Goal: Transaction & Acquisition: Purchase product/service

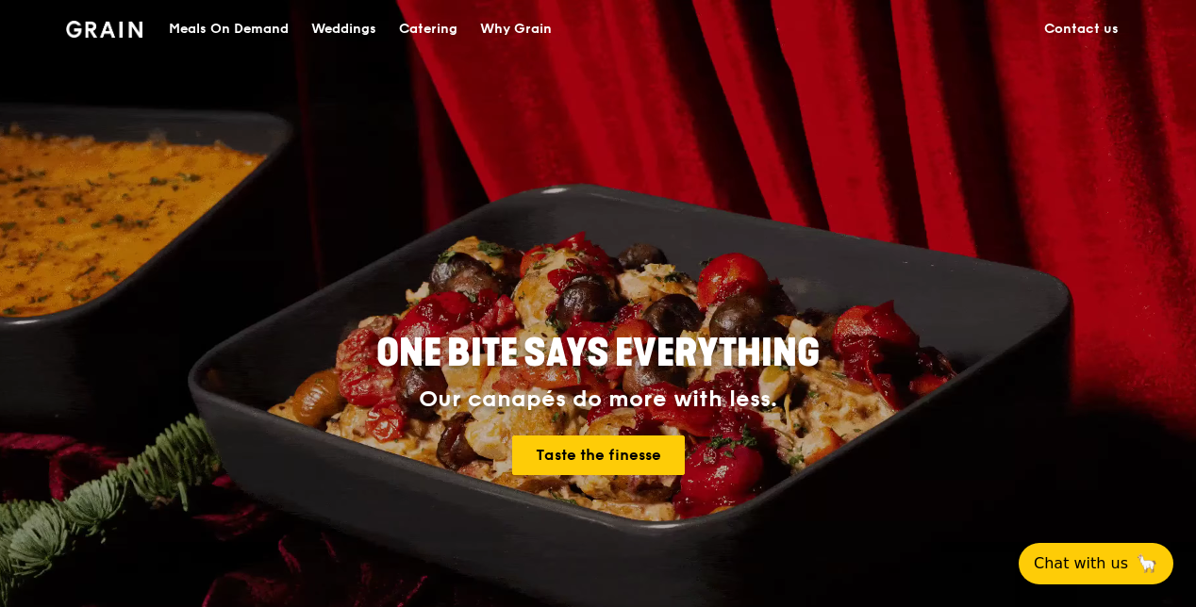
click at [259, 29] on div "Meals On Demand" at bounding box center [229, 29] width 120 height 57
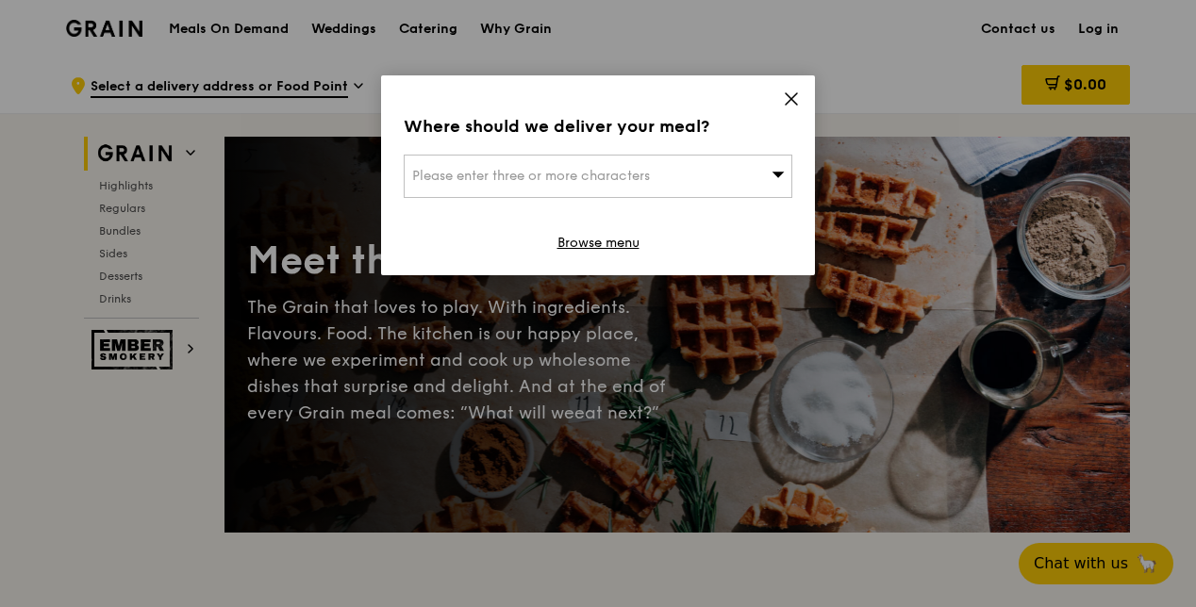
click at [551, 168] on span "Please enter three or more characters" at bounding box center [531, 176] width 238 height 16
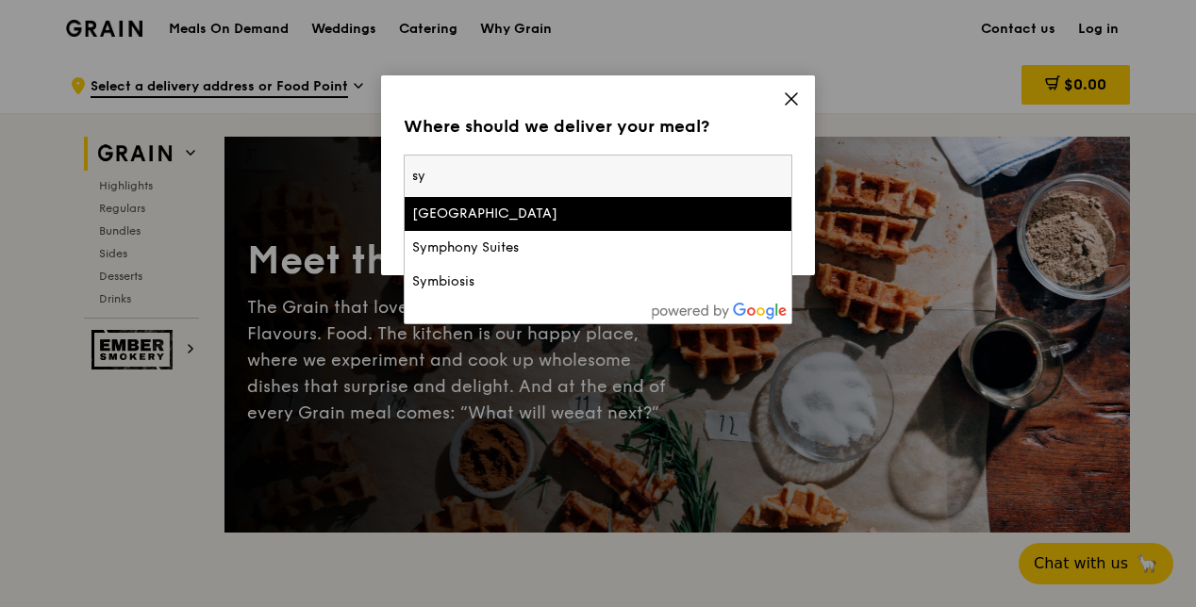
type input "s"
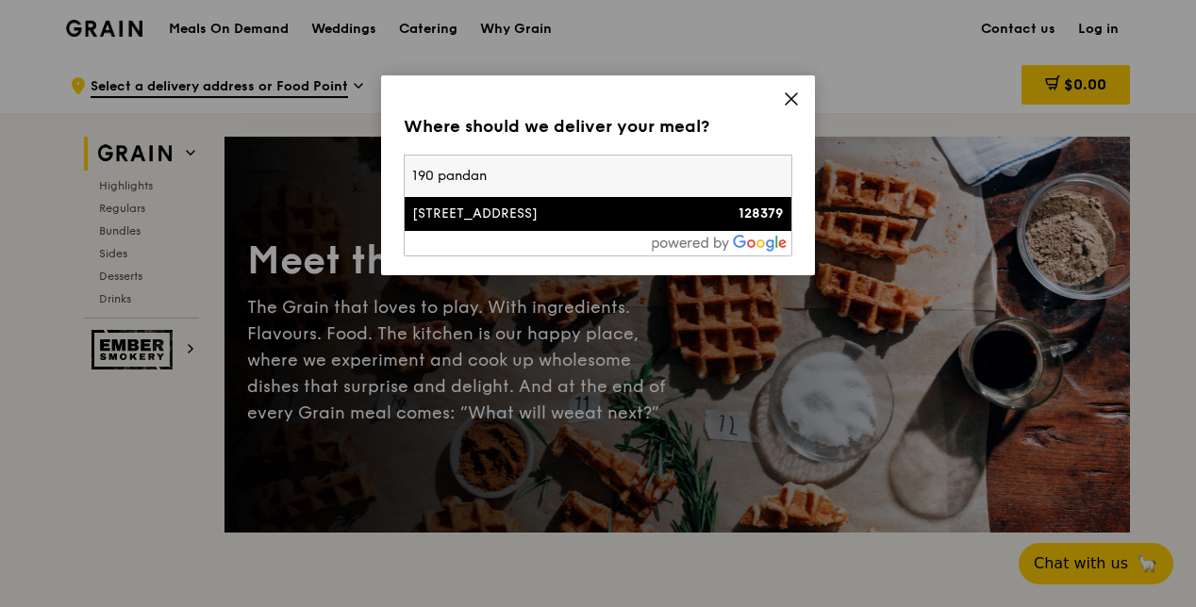
type input "190 pandan"
click at [545, 223] on li "190 Pandan Loop 128379" at bounding box center [598, 214] width 387 height 34
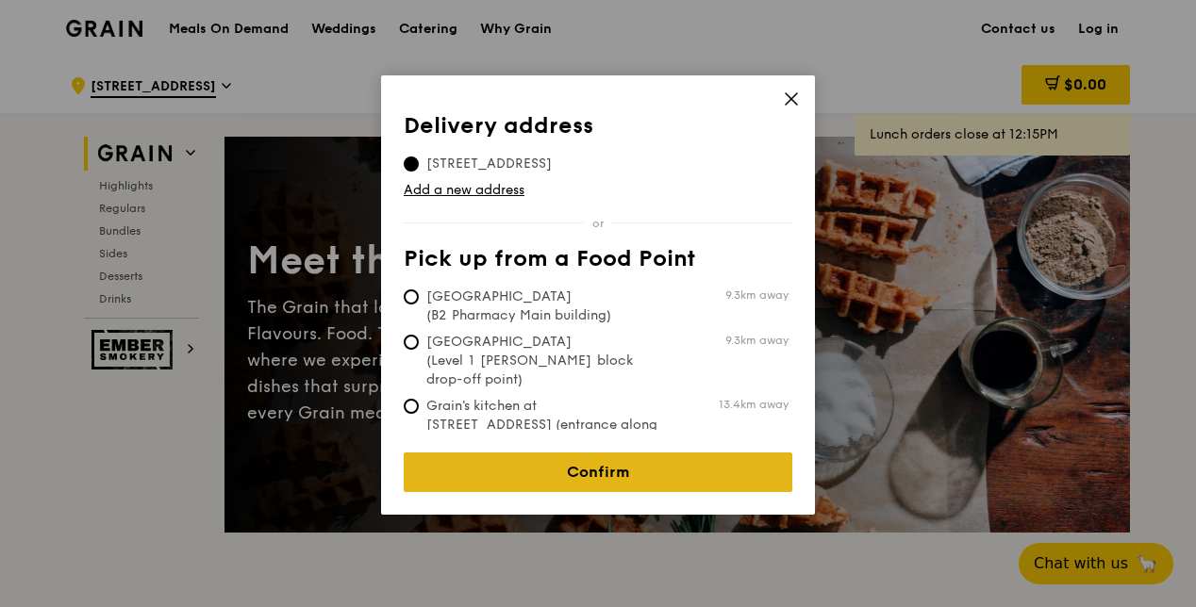
click at [501, 453] on link "Confirm" at bounding box center [598, 473] width 389 height 40
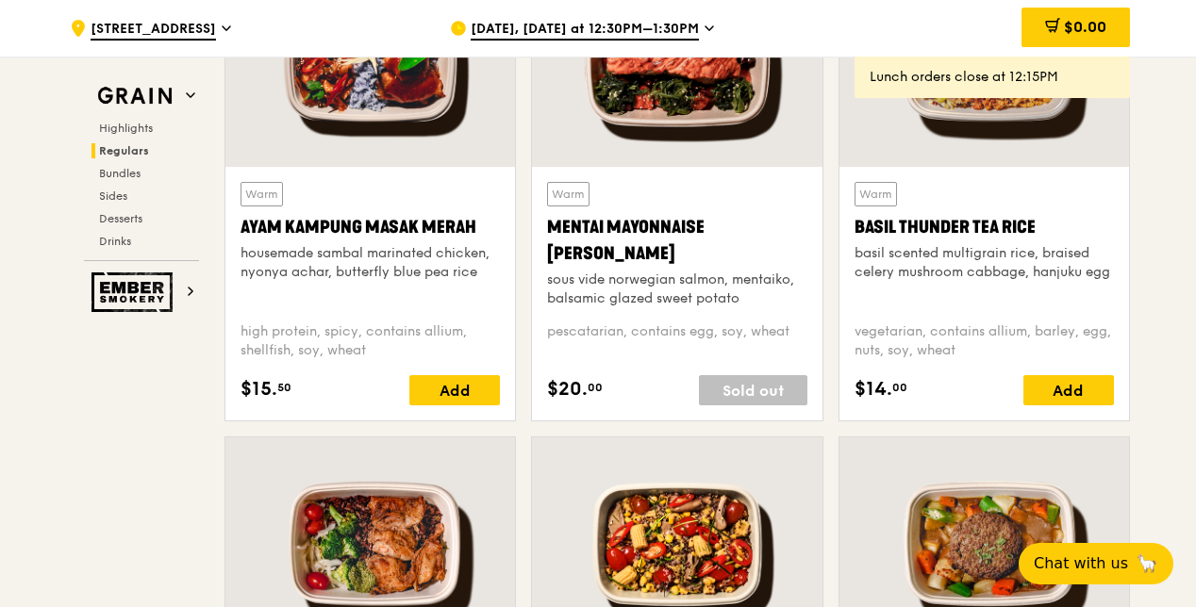
scroll to position [1604, 0]
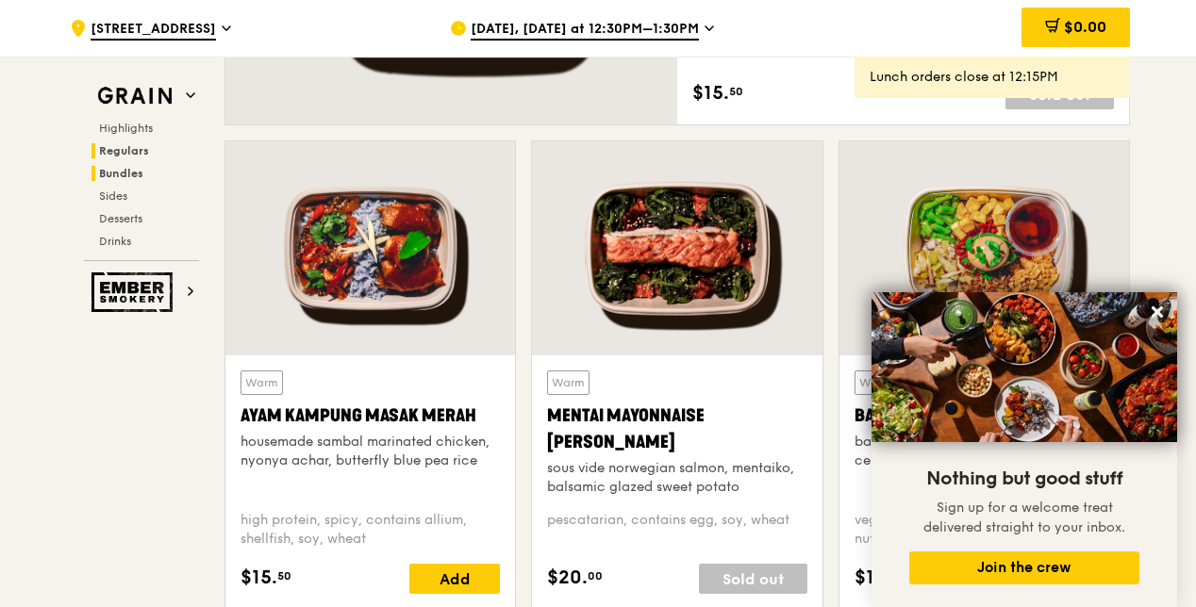
click at [123, 179] on span "Bundles" at bounding box center [121, 173] width 44 height 13
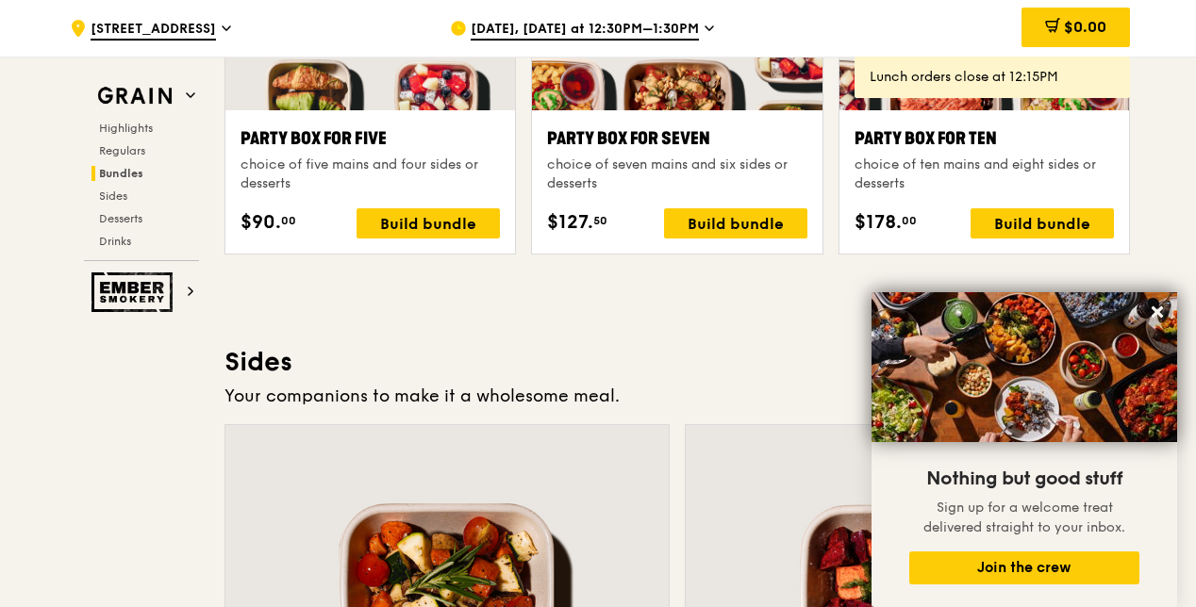
scroll to position [3938, 0]
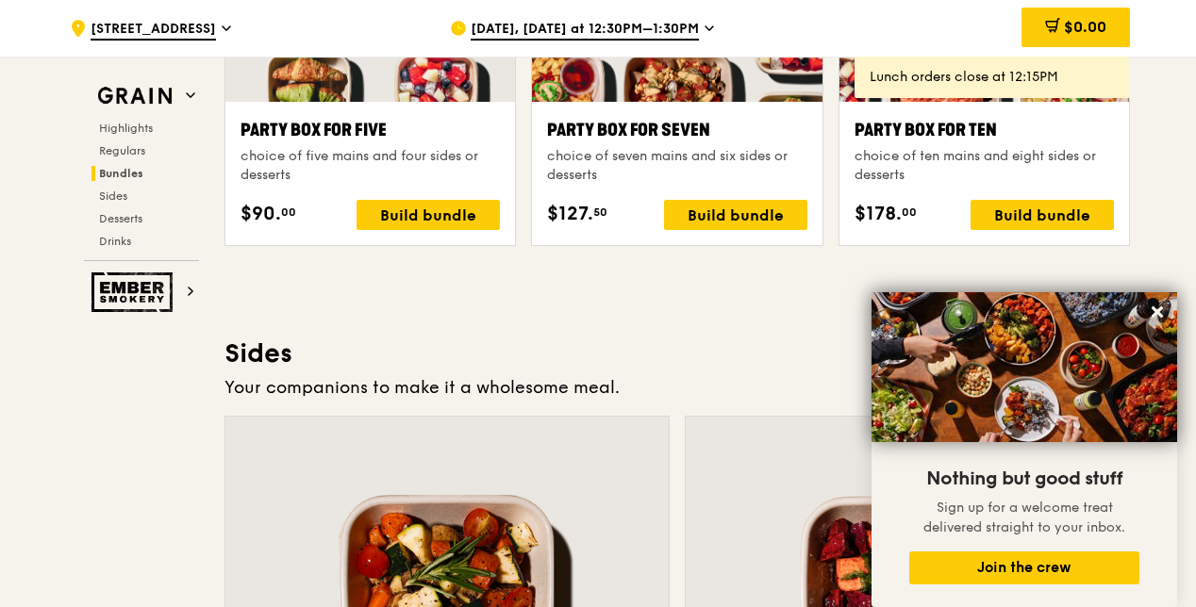
click at [694, 28] on div "Sep 16, Today at 12:30PM–1:30PM" at bounding box center [625, 28] width 350 height 57
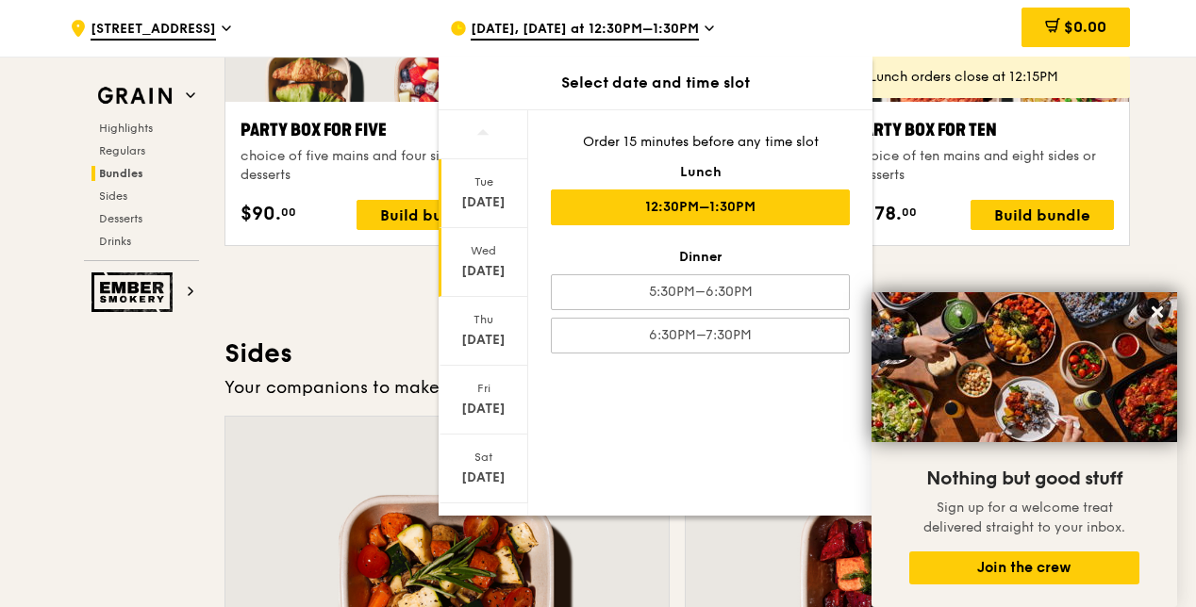
click at [462, 257] on div "Wed" at bounding box center [483, 250] width 84 height 15
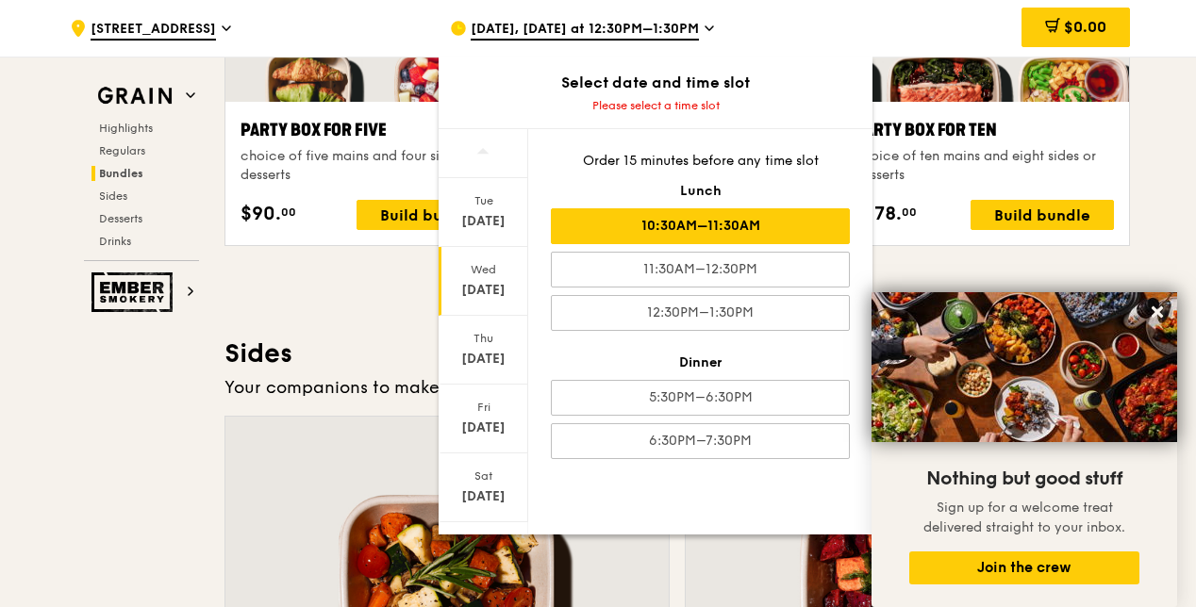
click at [630, 217] on div "10:30AM–11:30AM" at bounding box center [700, 226] width 299 height 36
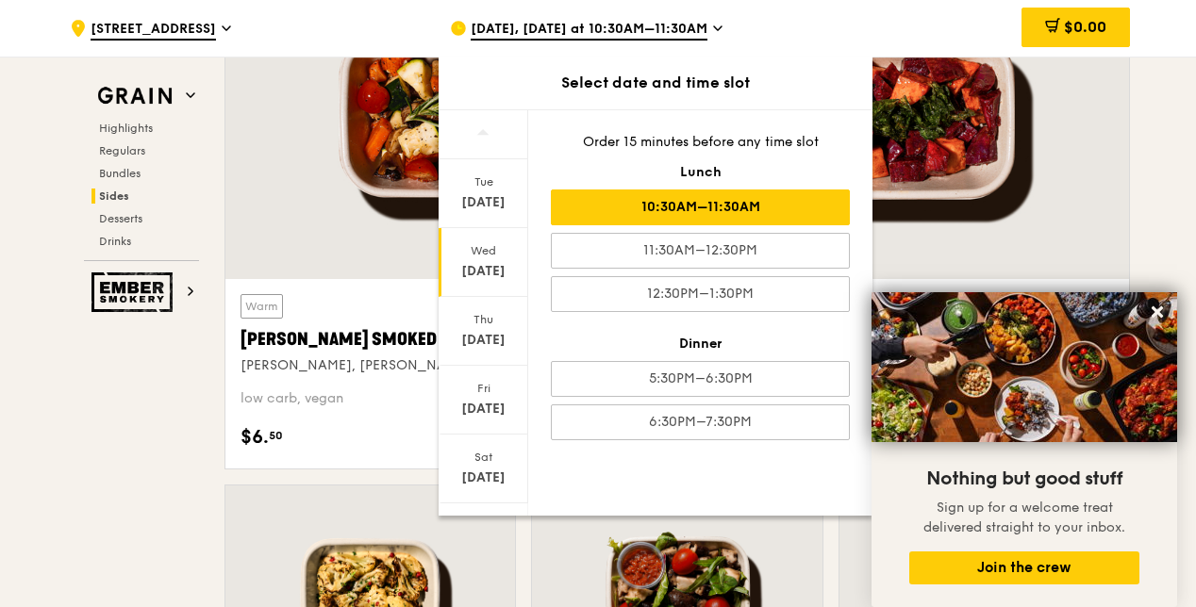
scroll to position [4410, 0]
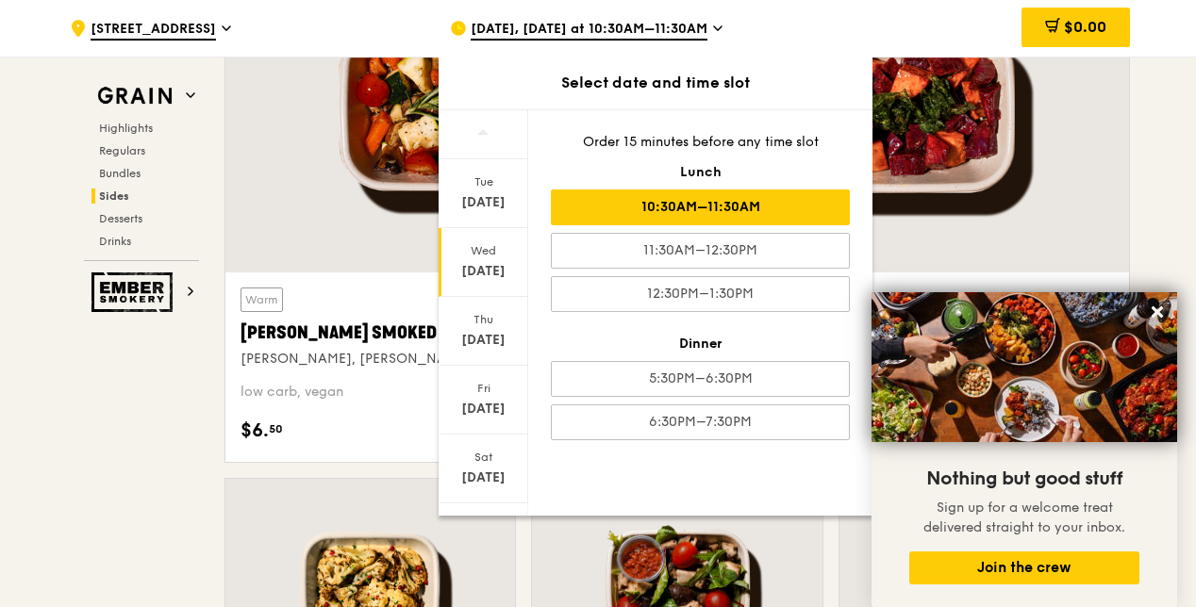
click at [581, 203] on div "10:30AM–11:30AM" at bounding box center [700, 208] width 299 height 36
click at [915, 228] on div at bounding box center [907, 108] width 443 height 327
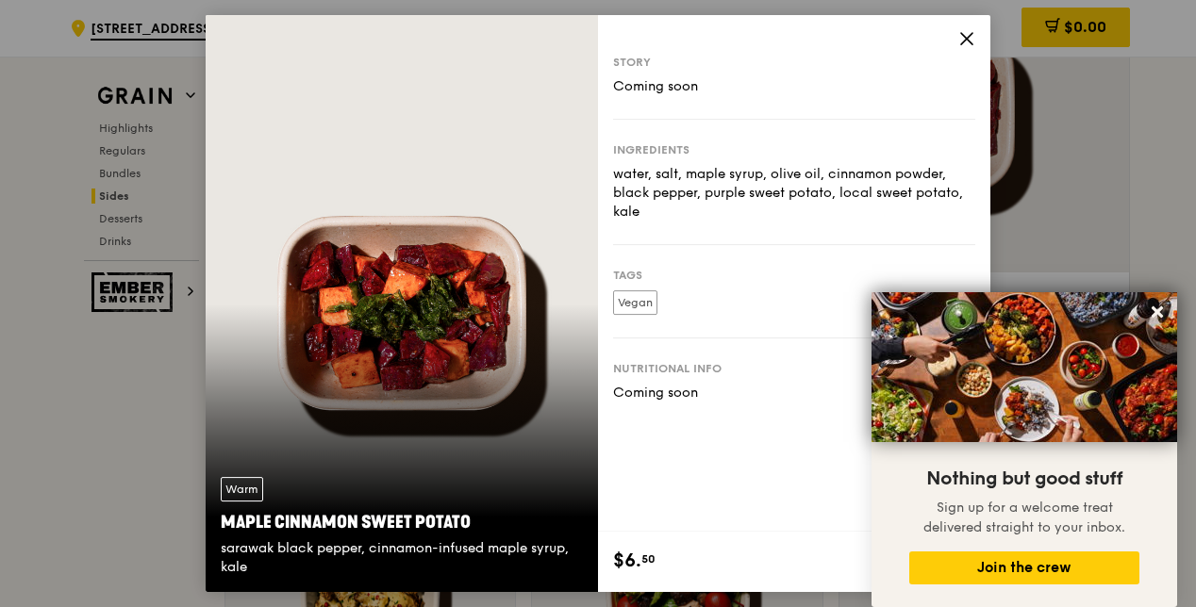
click at [965, 40] on icon at bounding box center [966, 38] width 11 height 11
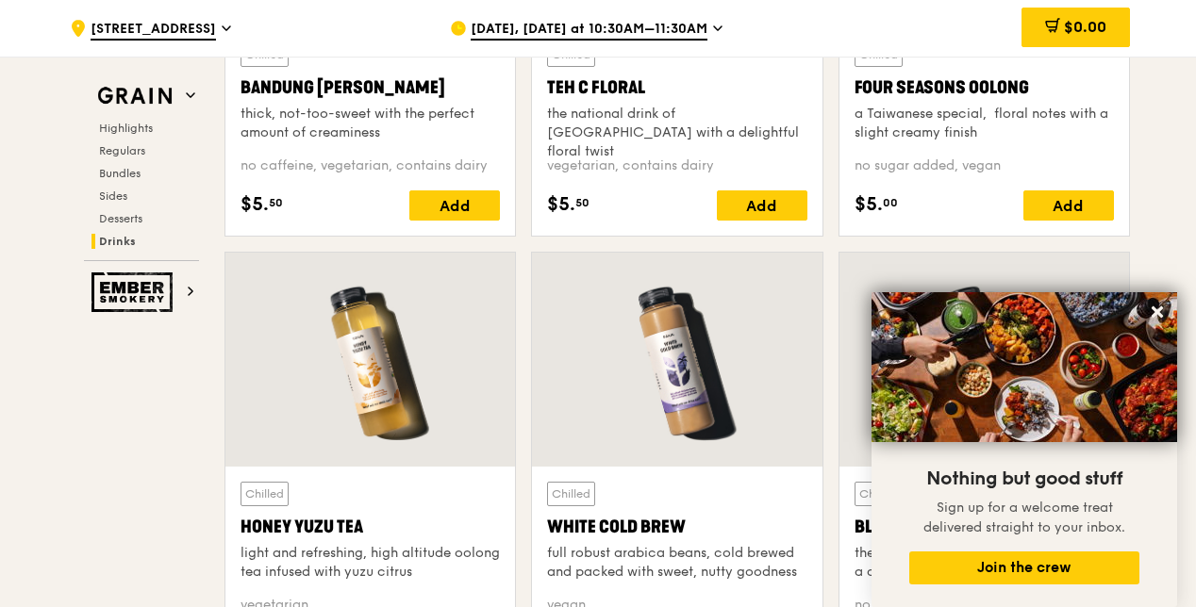
scroll to position [7334, 0]
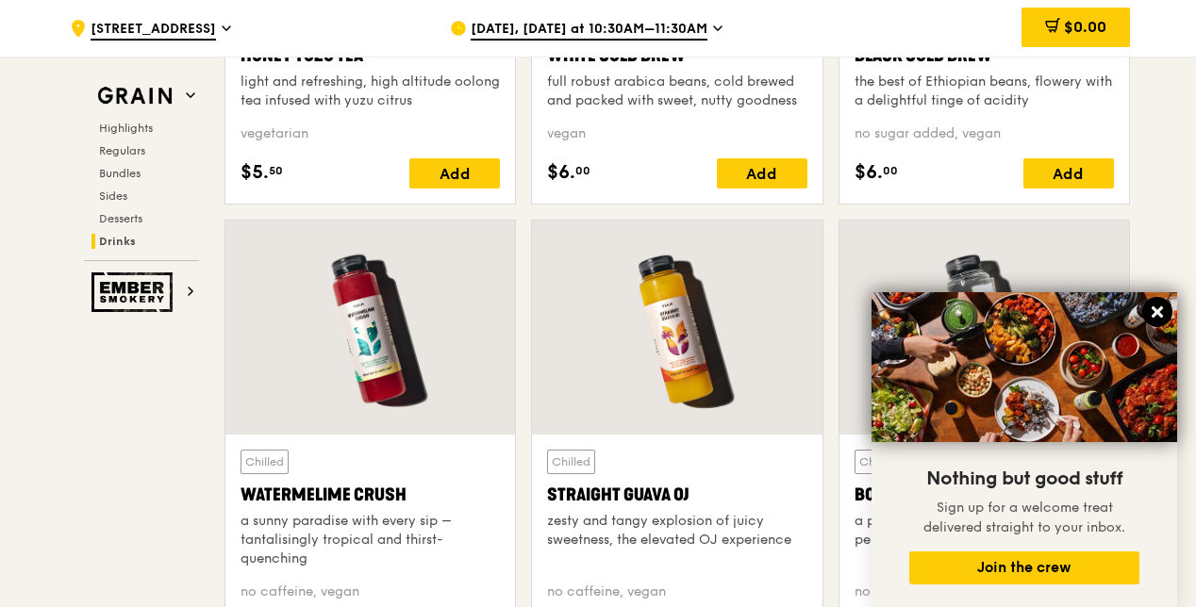
click at [1151, 319] on icon at bounding box center [1157, 312] width 17 height 17
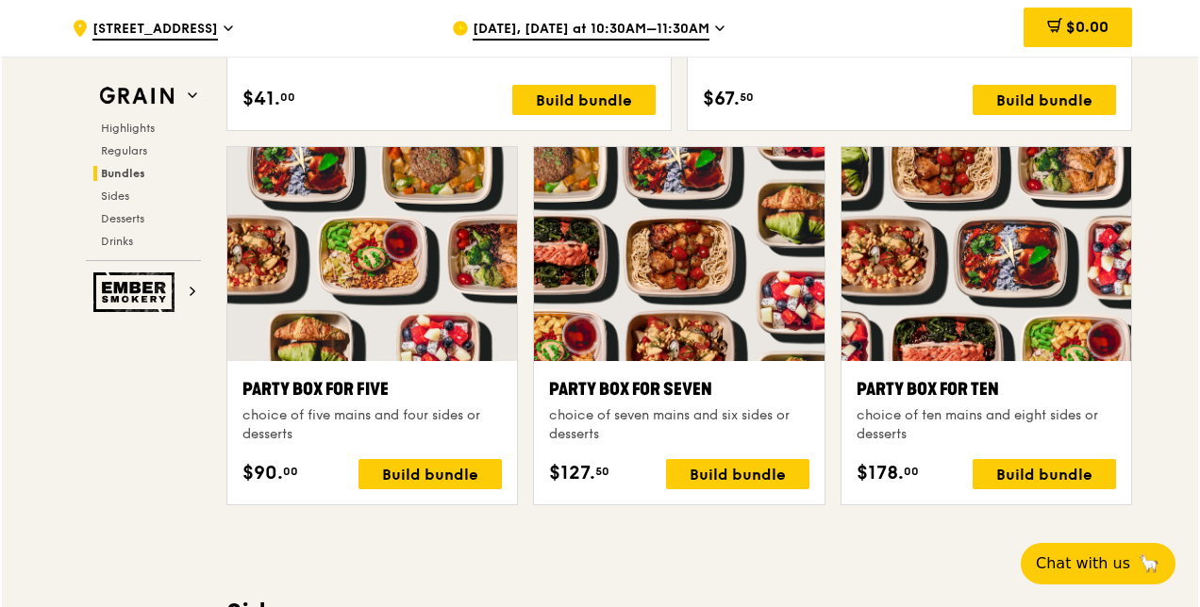
scroll to position [3867, 0]
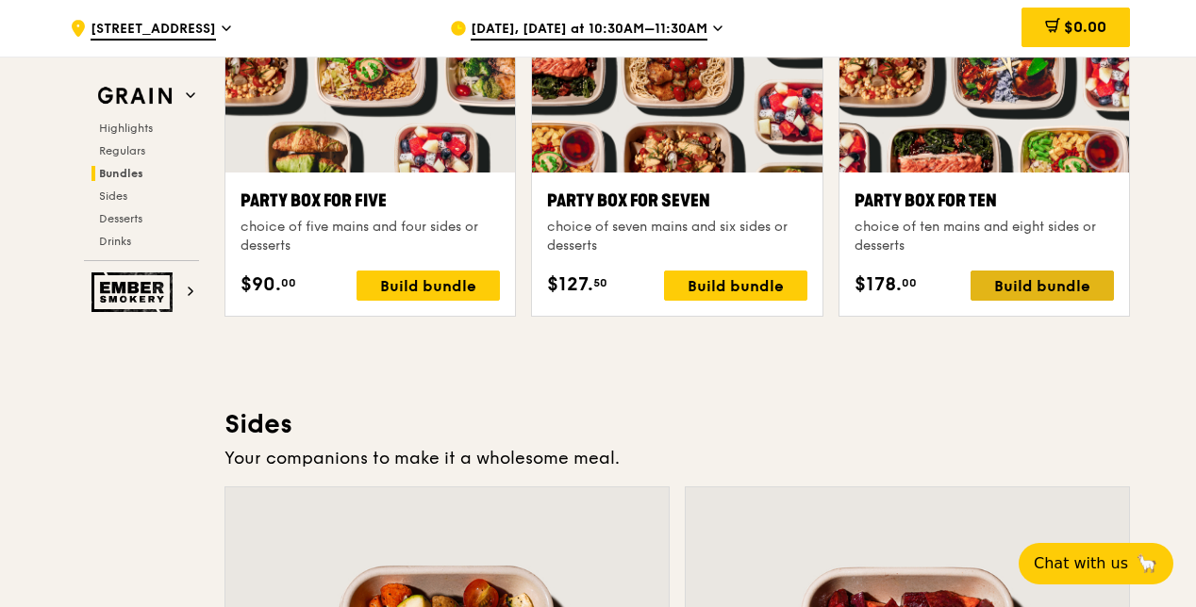
click at [1007, 277] on div "Build bundle" at bounding box center [1042, 286] width 143 height 30
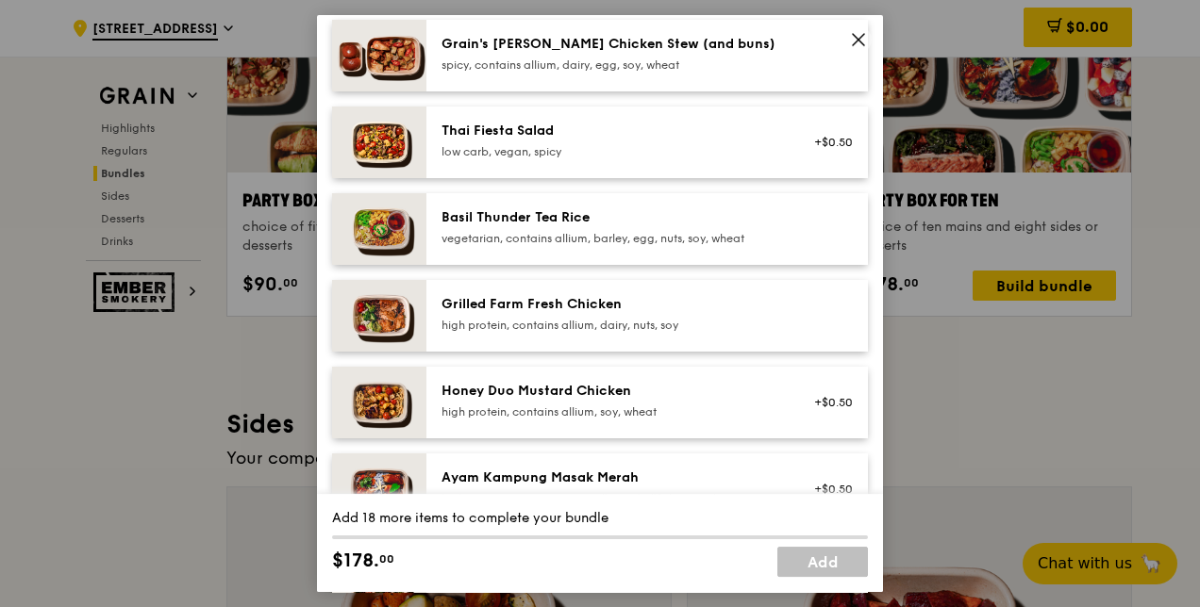
scroll to position [0, 0]
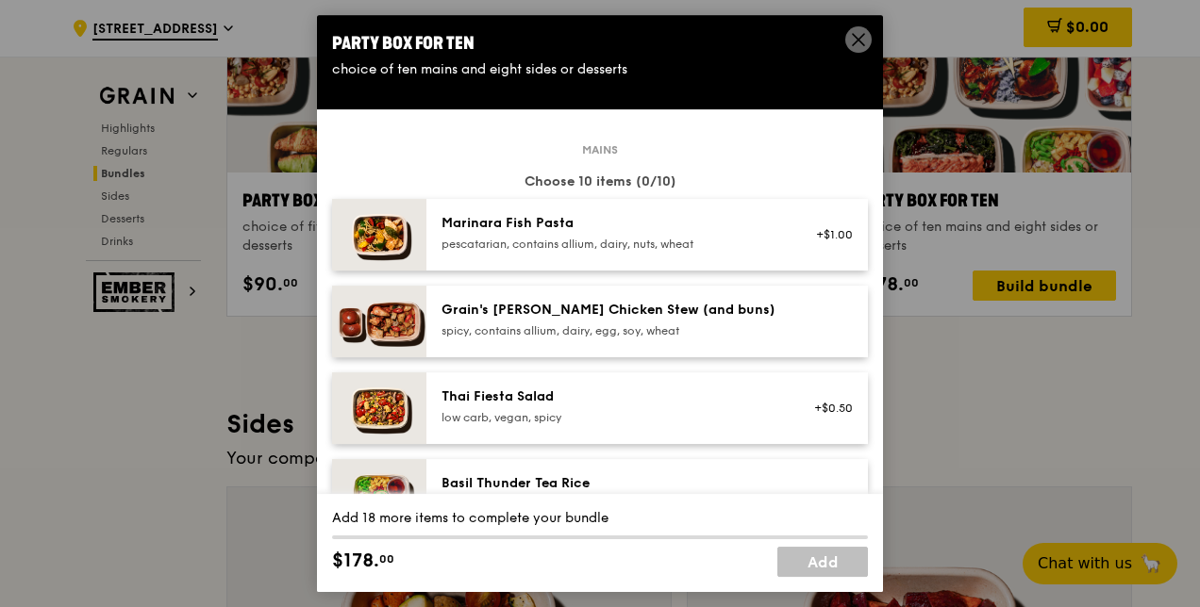
click at [854, 28] on span at bounding box center [858, 39] width 26 height 26
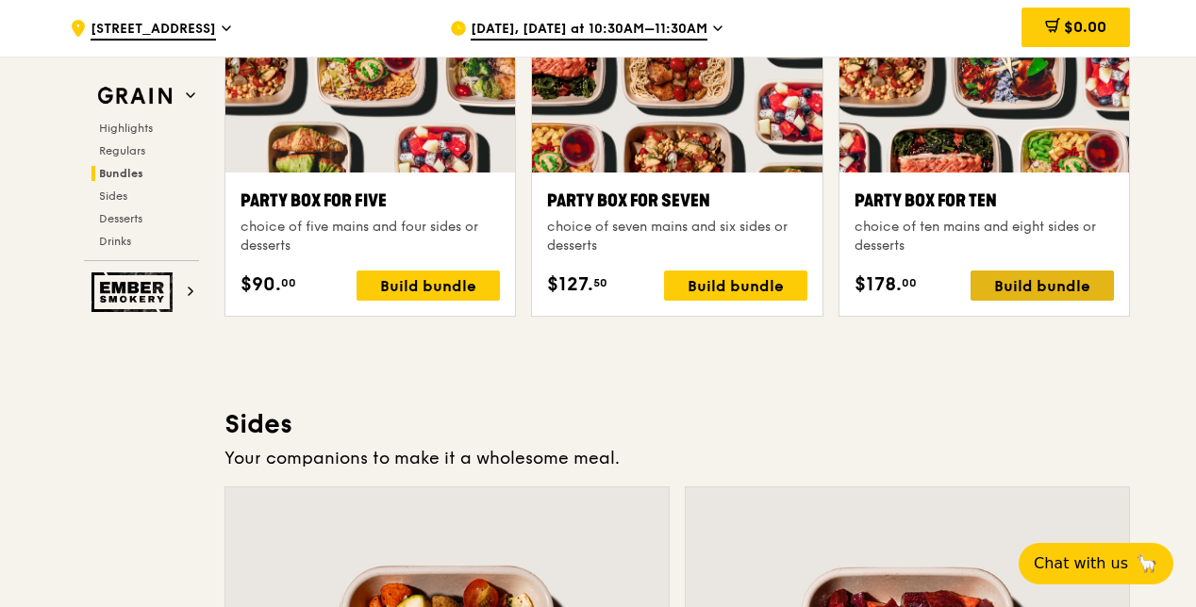
click at [1032, 285] on div "Build bundle" at bounding box center [1042, 286] width 143 height 30
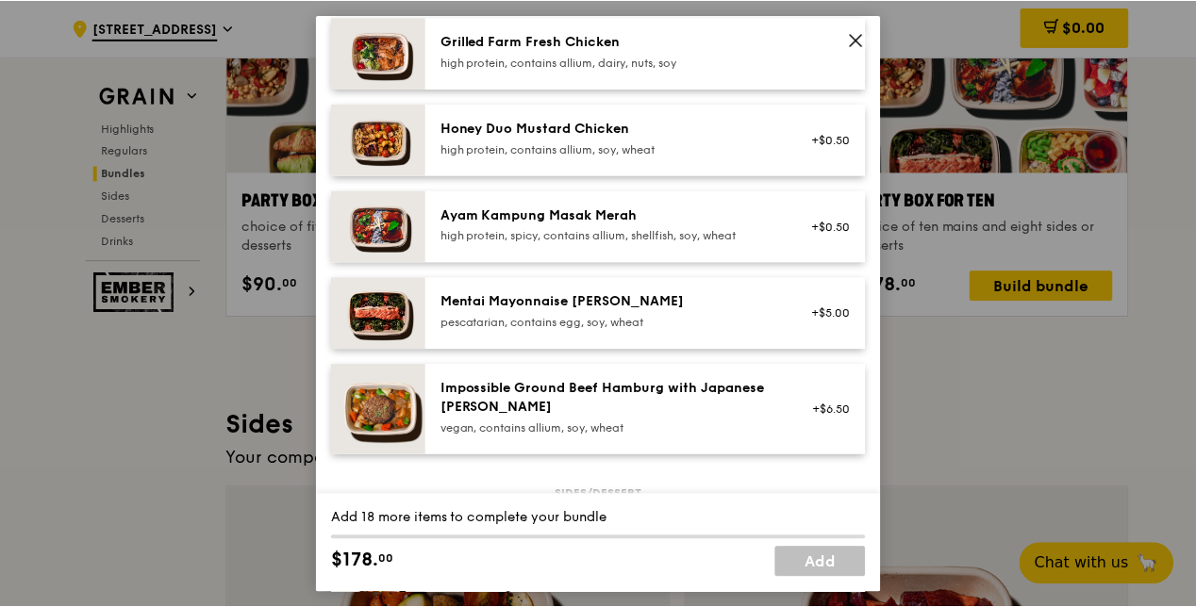
scroll to position [434, 0]
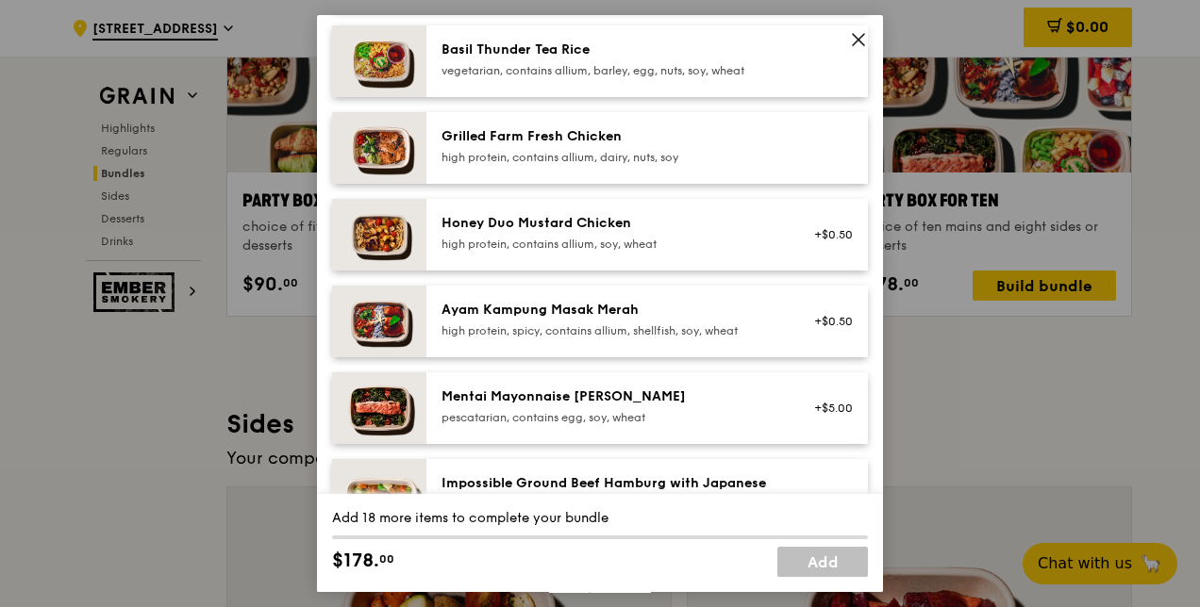
click at [858, 42] on icon at bounding box center [858, 39] width 17 height 17
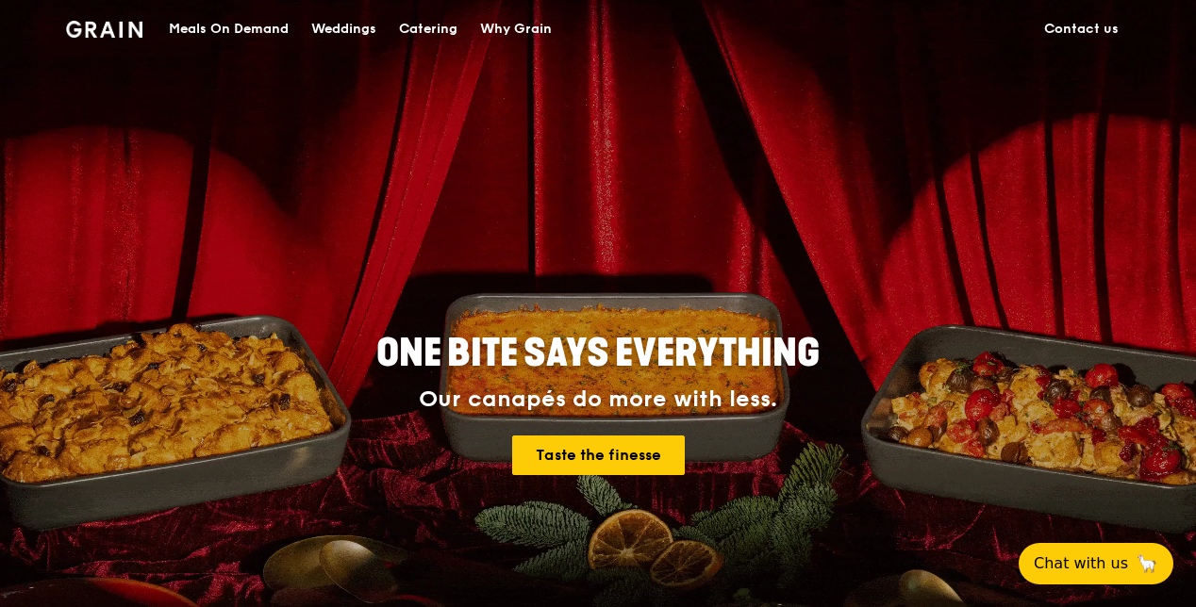
click at [264, 32] on div "Meals On Demand" at bounding box center [229, 29] width 120 height 57
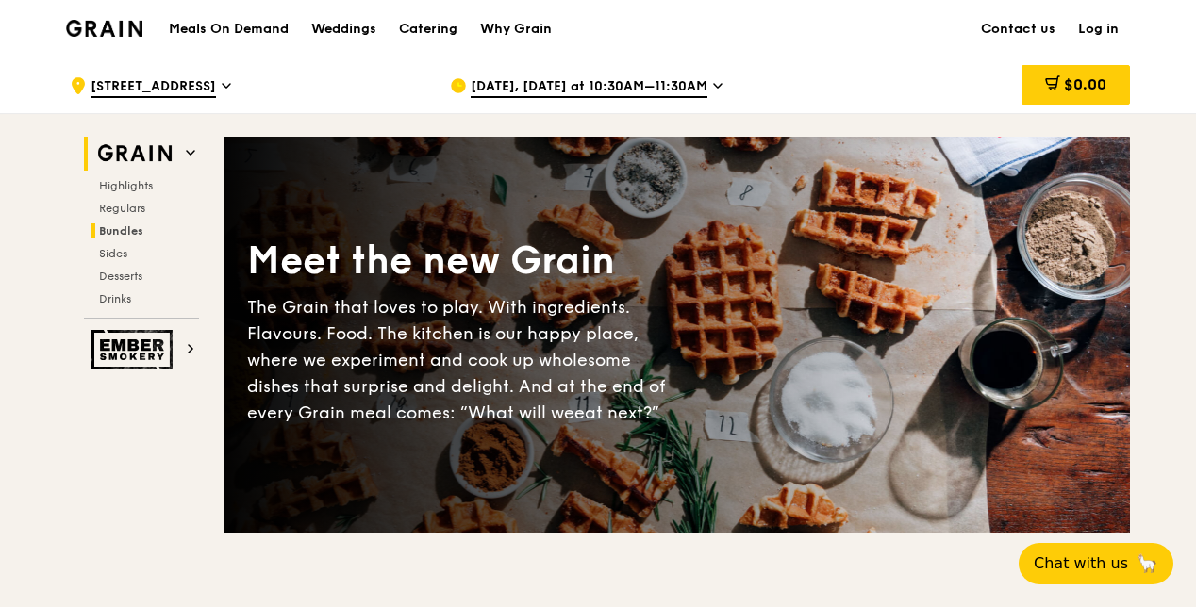
click at [123, 233] on span "Bundles" at bounding box center [121, 230] width 44 height 13
click at [126, 234] on span "Bundles" at bounding box center [121, 230] width 44 height 13
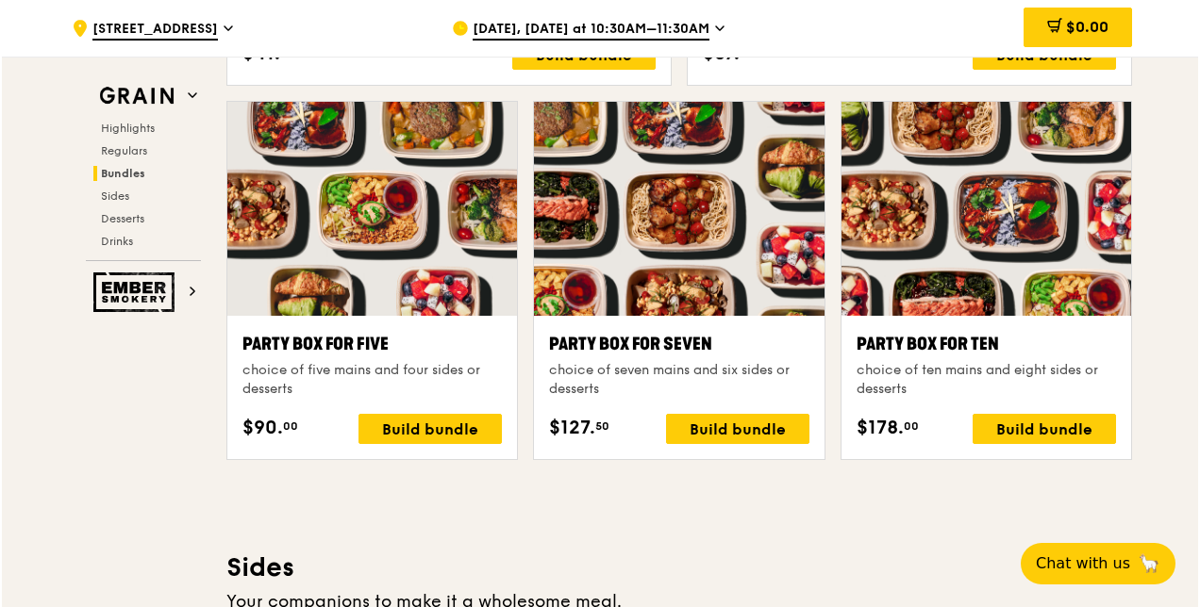
scroll to position [3750, 0]
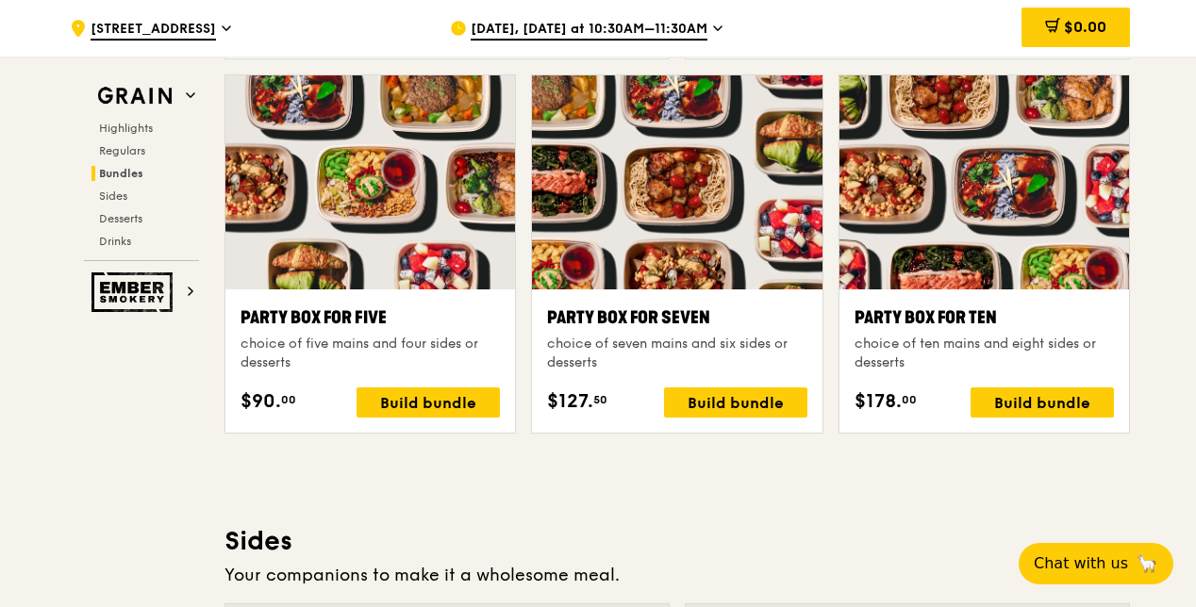
click at [930, 353] on div "choice of ten mains and eight sides or desserts" at bounding box center [984, 354] width 259 height 38
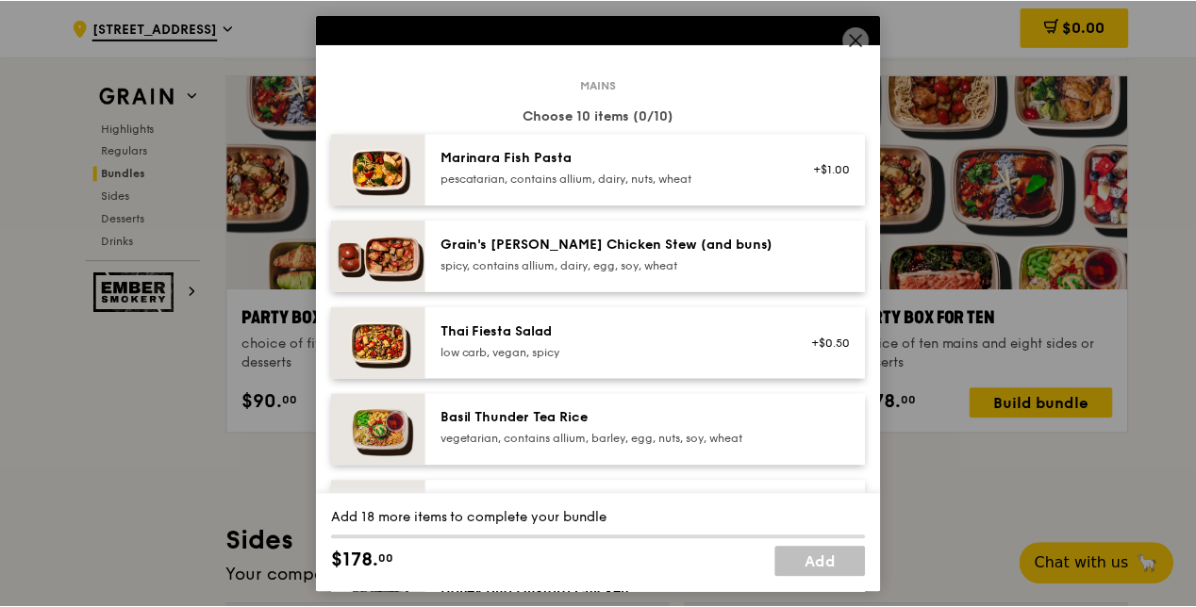
scroll to position [94, 0]
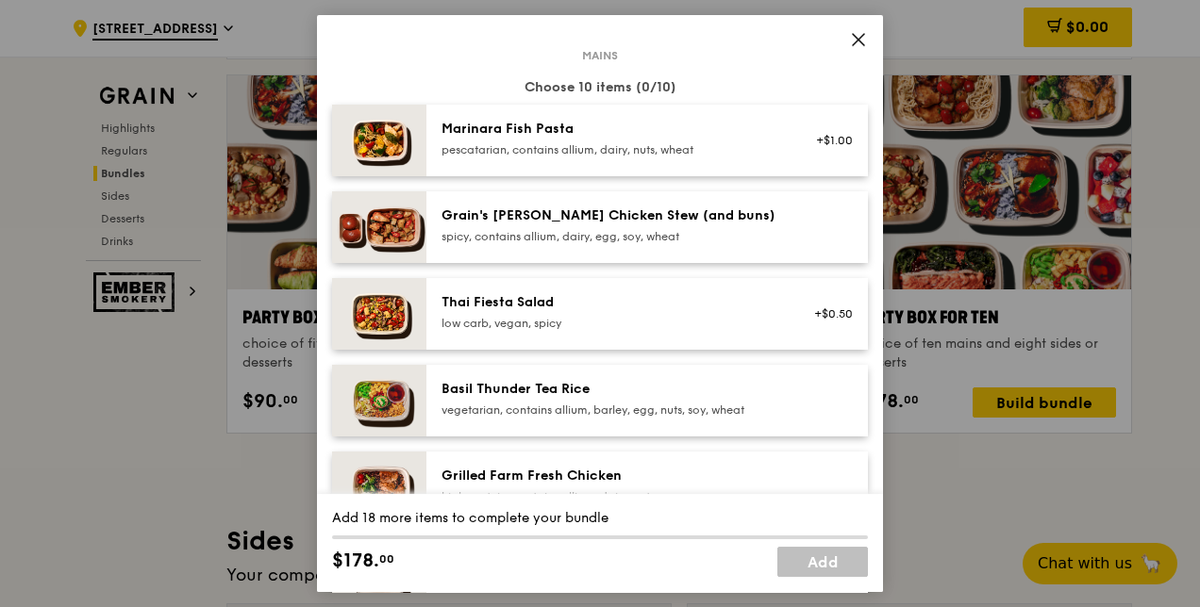
click at [860, 42] on icon at bounding box center [858, 39] width 11 height 11
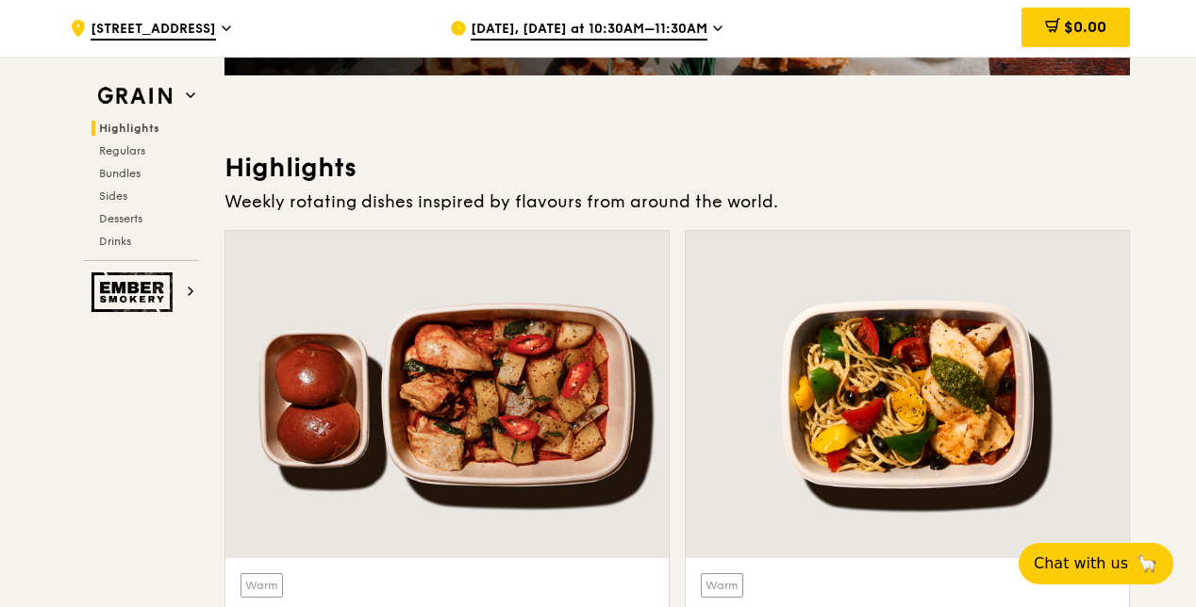
scroll to position [0, 0]
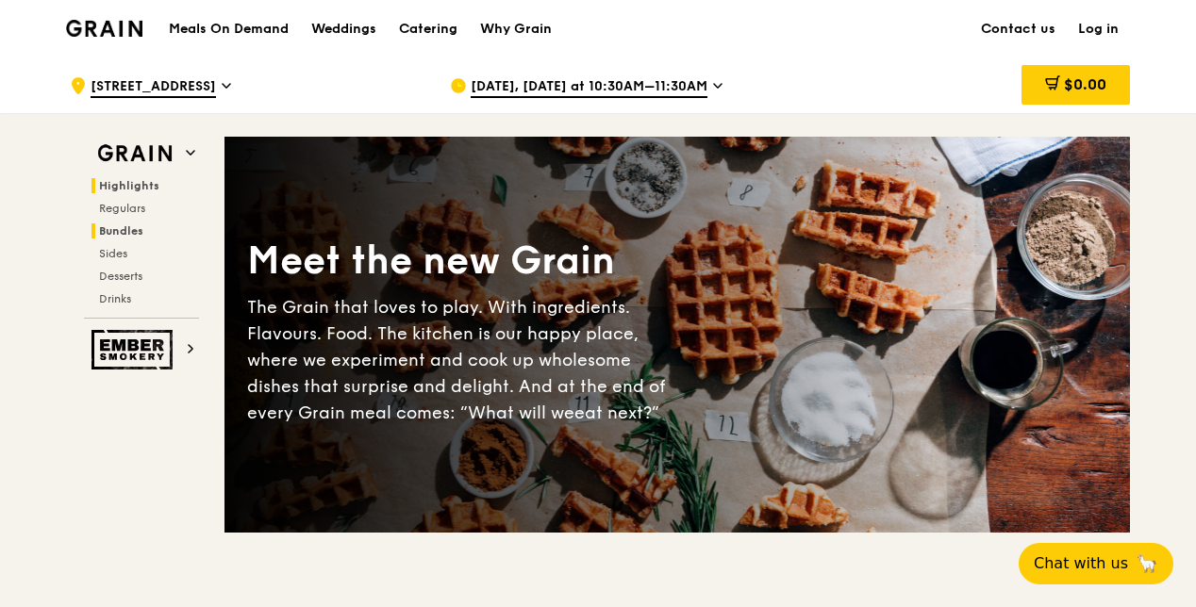
click at [104, 232] on span "Bundles" at bounding box center [121, 230] width 44 height 13
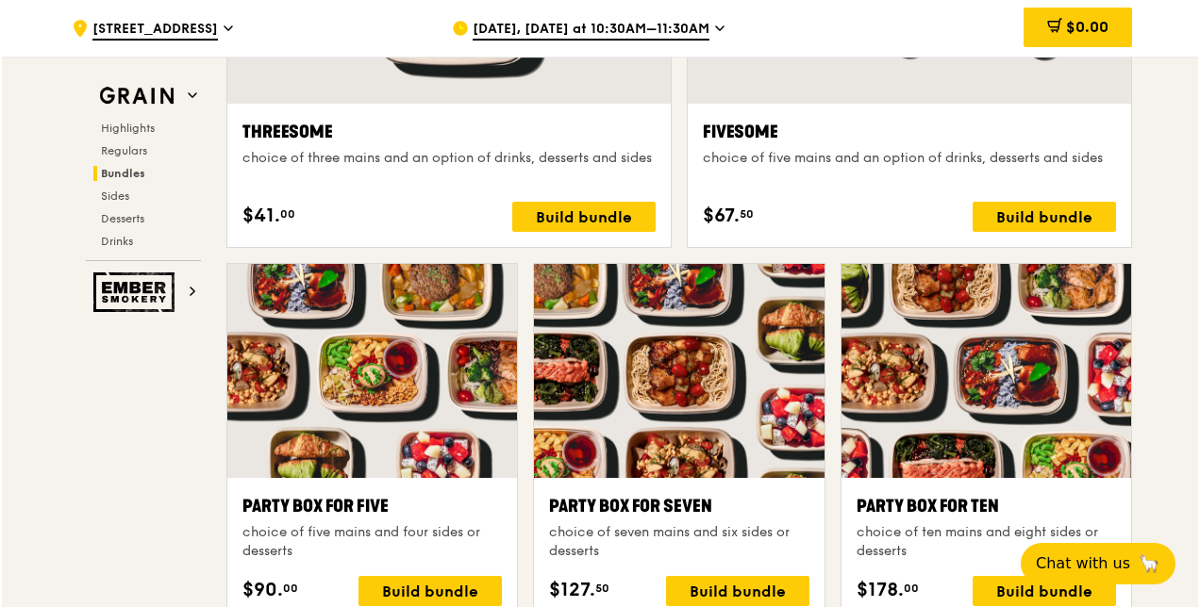
scroll to position [3845, 0]
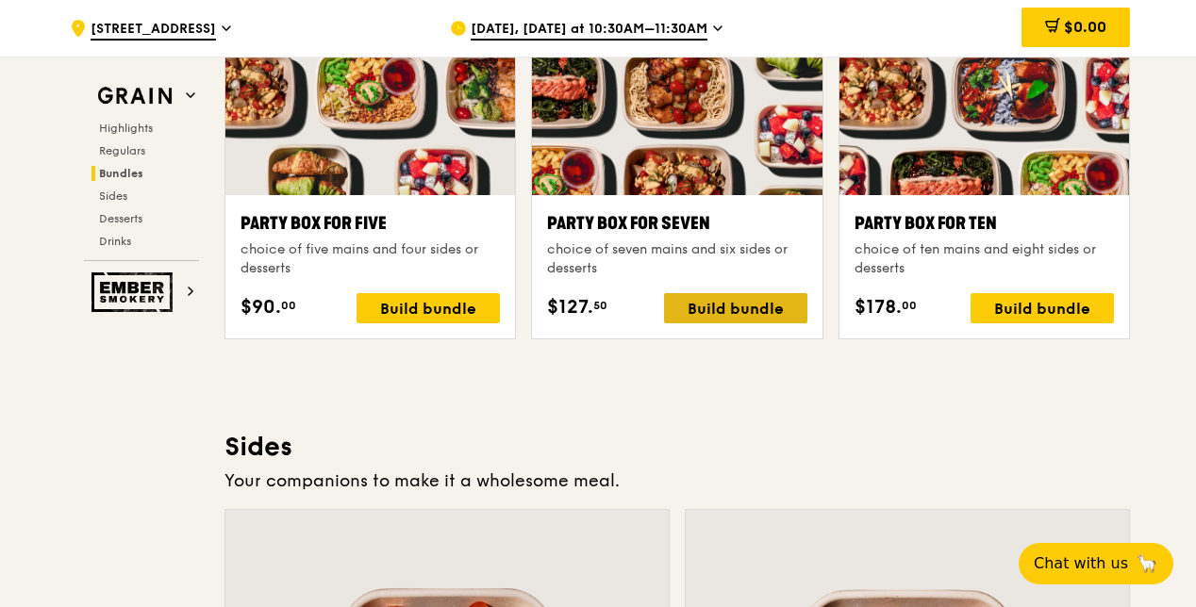
click at [722, 311] on div "Build bundle" at bounding box center [735, 308] width 143 height 30
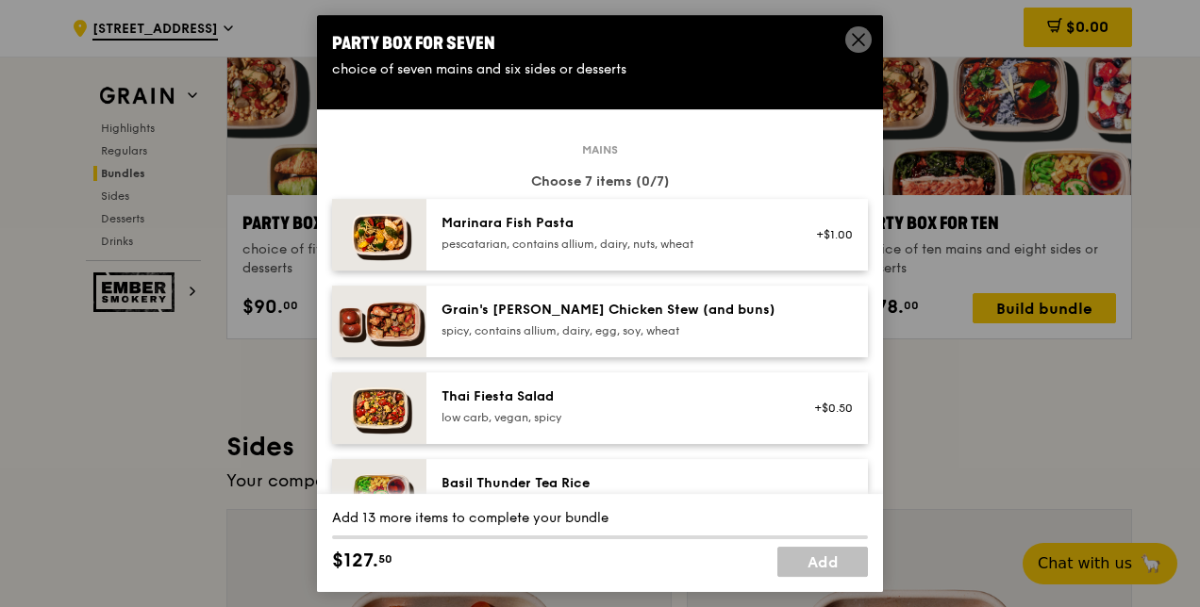
click at [543, 235] on div "Marinara Fish Pasta pescatarian, contains allium, dairy, nuts, wheat" at bounding box center [610, 233] width 339 height 38
click at [573, 330] on div "spicy, contains allium, dairy, egg, soy, wheat" at bounding box center [610, 331] width 339 height 15
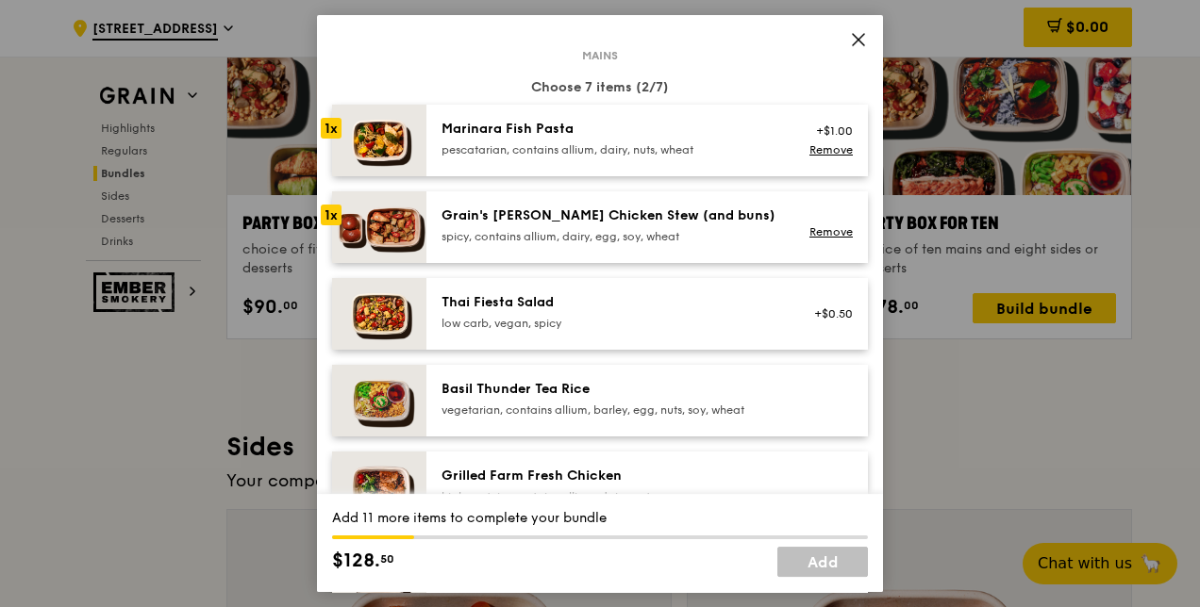
scroll to position [189, 0]
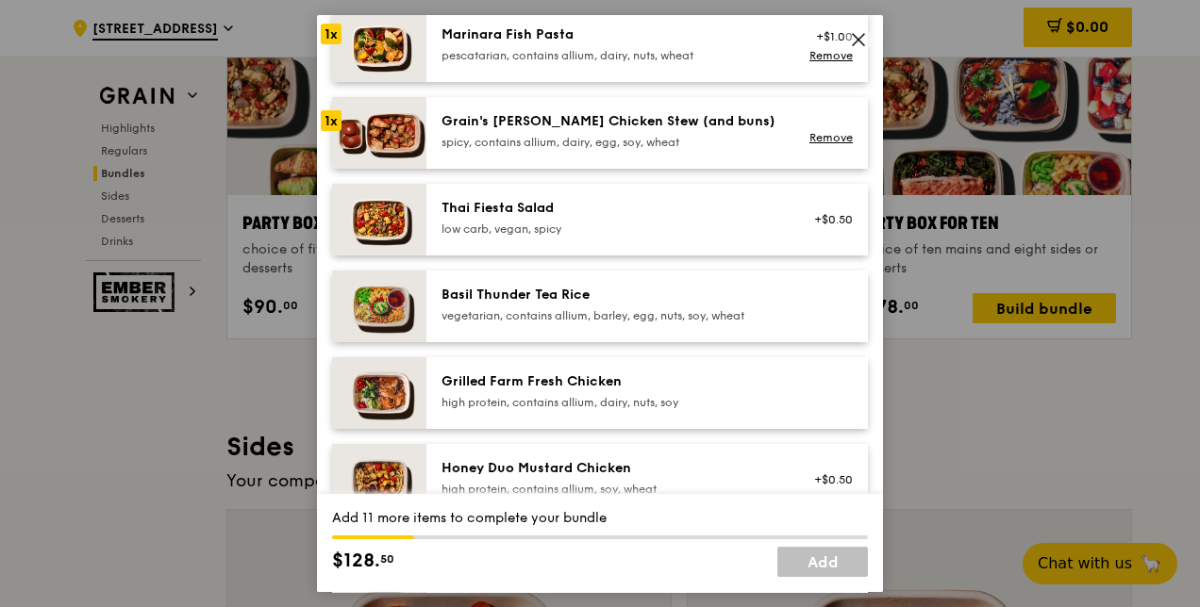
click at [596, 234] on div "low carb, vegan, spicy" at bounding box center [610, 229] width 339 height 15
click at [590, 301] on div "Basil Thunder Tea Rice" at bounding box center [610, 295] width 339 height 19
click at [588, 364] on div "Grilled Farm Fresh Chicken high protein, contains allium, dairy, nuts, soy" at bounding box center [646, 393] width 441 height 72
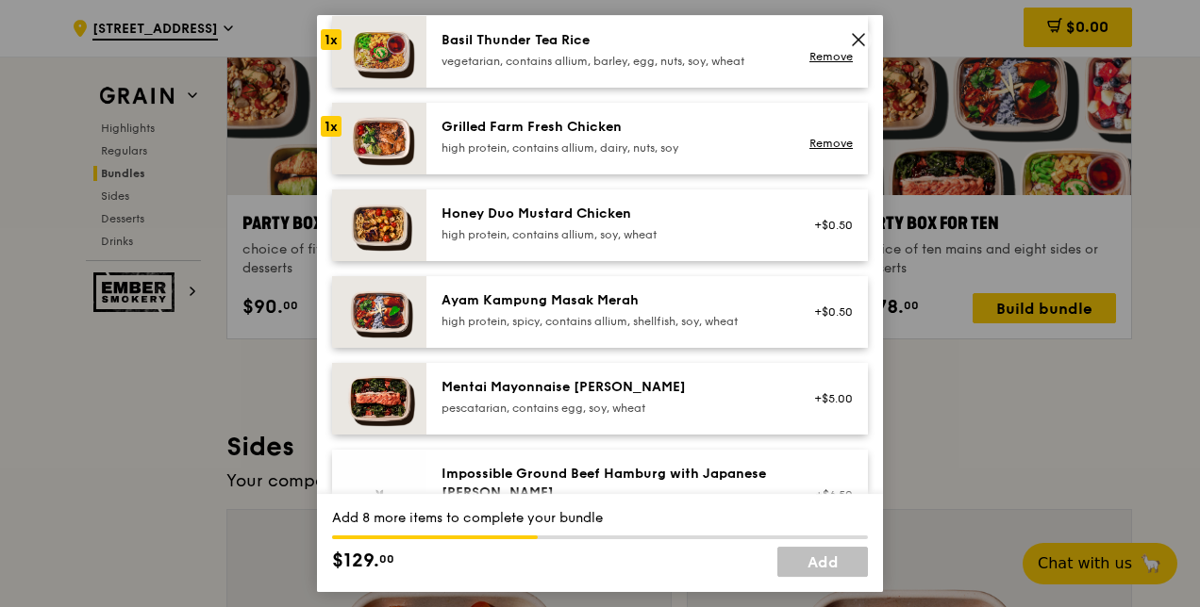
scroll to position [472, 0]
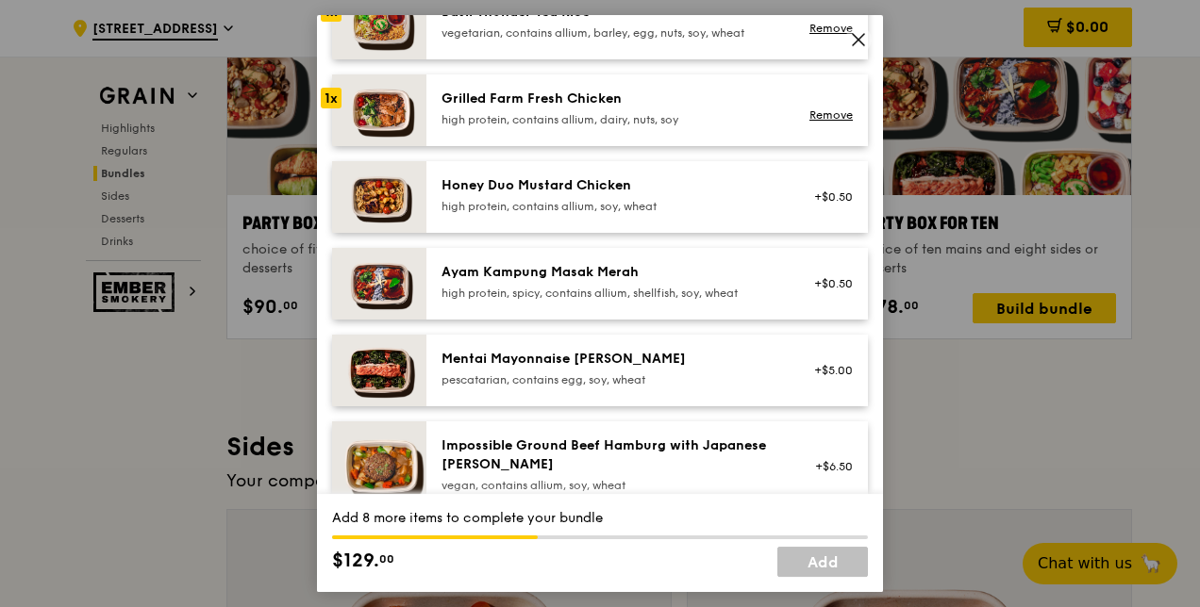
click at [590, 197] on div "Honey Duo Mustard Chicken high protein, contains allium, soy, wheat" at bounding box center [610, 195] width 339 height 38
click at [590, 274] on div "Ayam Kampung Masak Merah" at bounding box center [610, 272] width 339 height 19
click at [594, 372] on div "Mentai Mayonnaise [PERSON_NAME] pescatarian, contains egg, soy, wheat" at bounding box center [610, 369] width 339 height 38
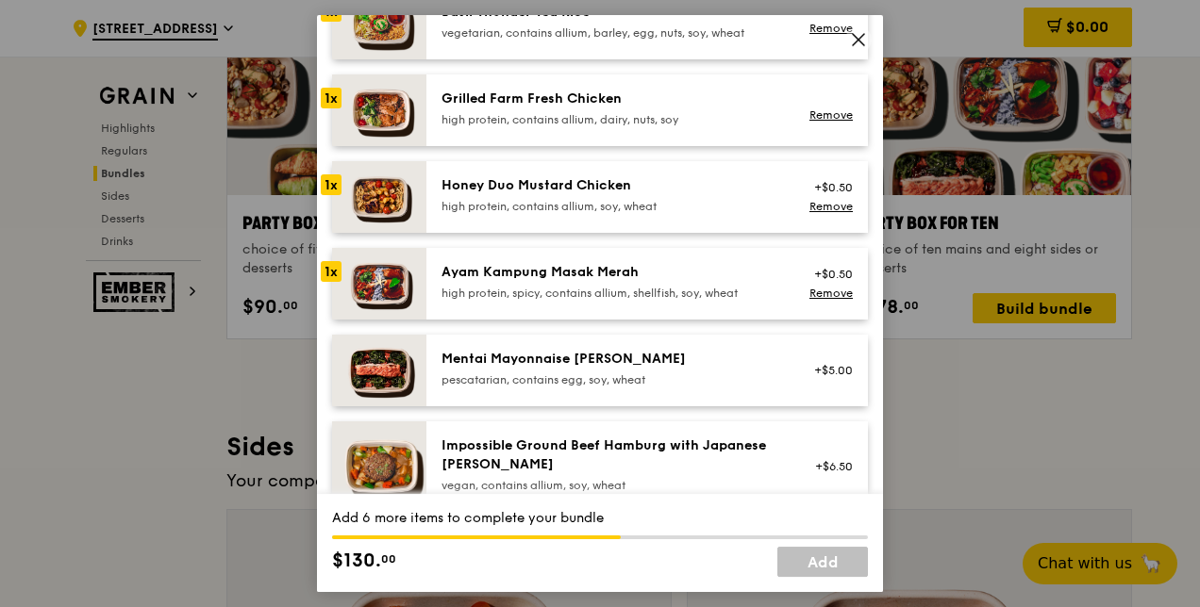
click at [594, 372] on div "Mentai Mayonnaise [PERSON_NAME] pescatarian, contains egg, soy, wheat" at bounding box center [610, 369] width 339 height 38
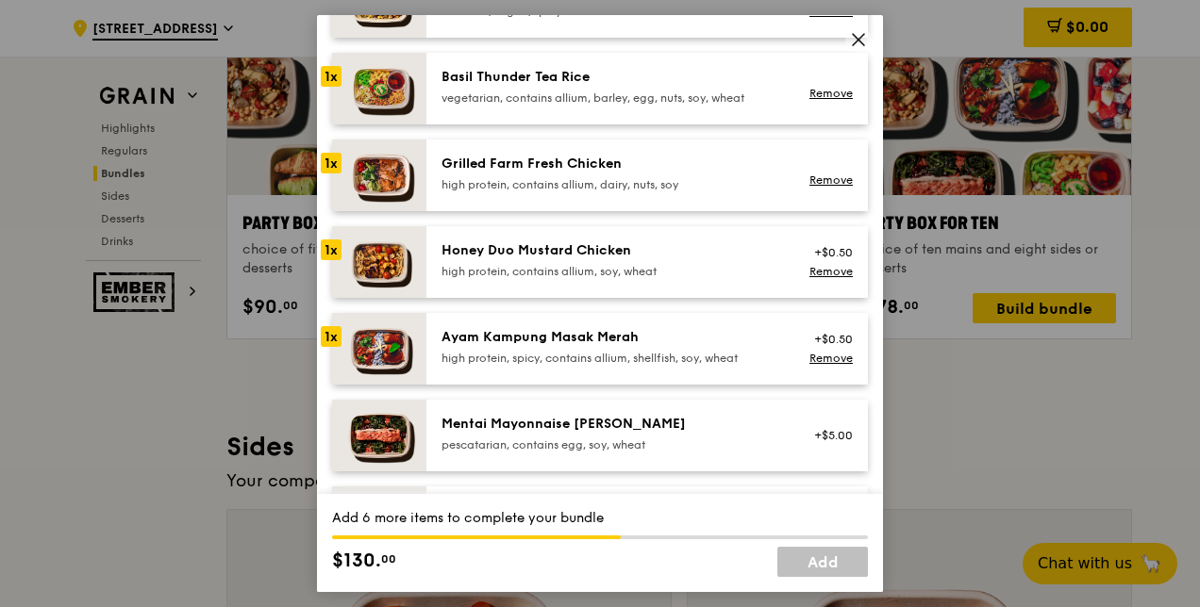
scroll to position [377, 0]
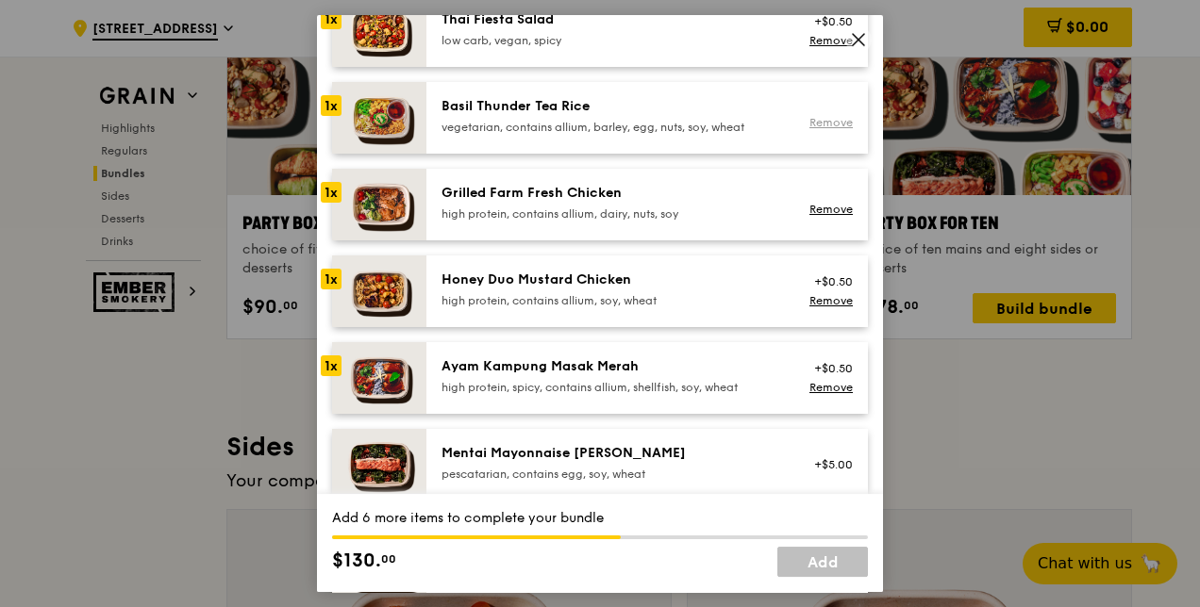
click at [831, 123] on link "Remove" at bounding box center [830, 122] width 43 height 13
click at [807, 462] on div "+$5.00" at bounding box center [828, 464] width 50 height 15
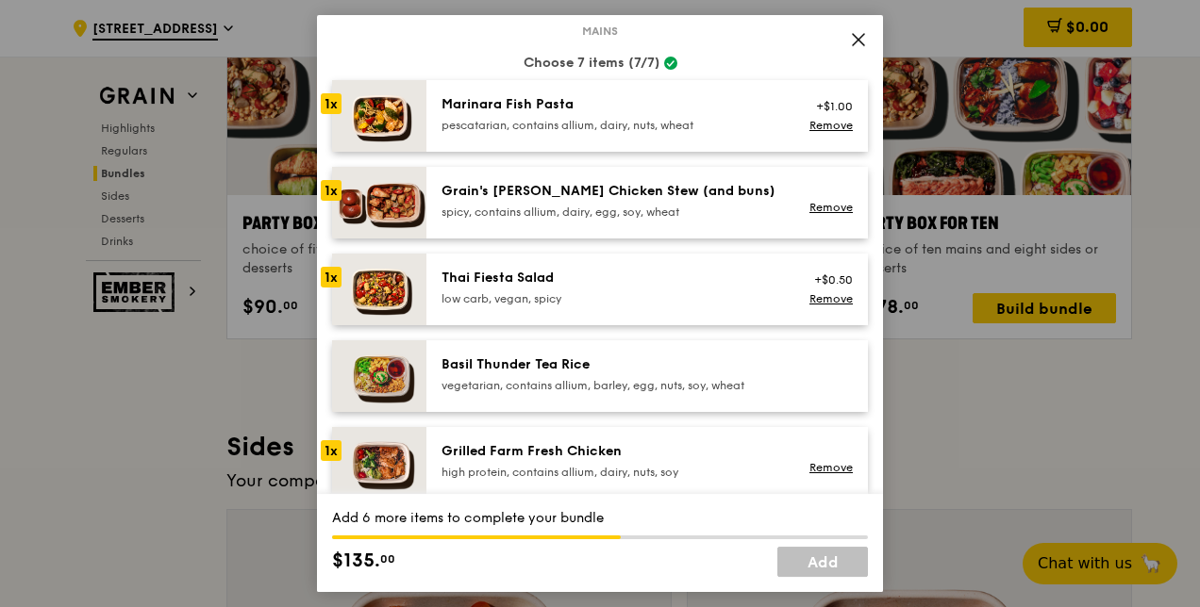
scroll to position [94, 0]
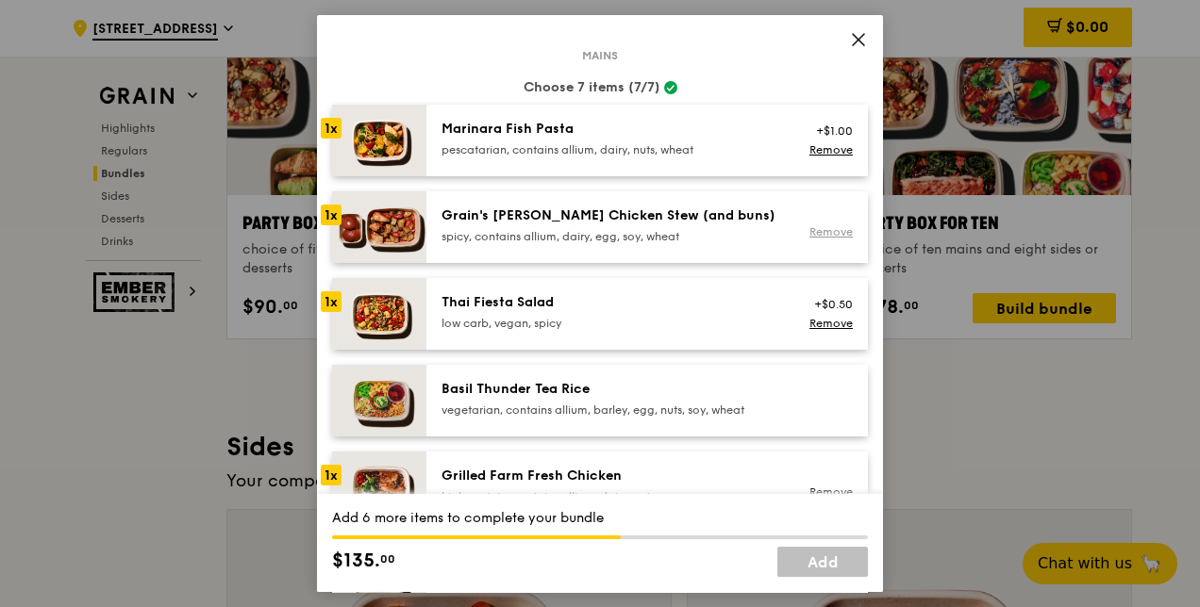
click at [816, 231] on link "Remove" at bounding box center [830, 231] width 43 height 13
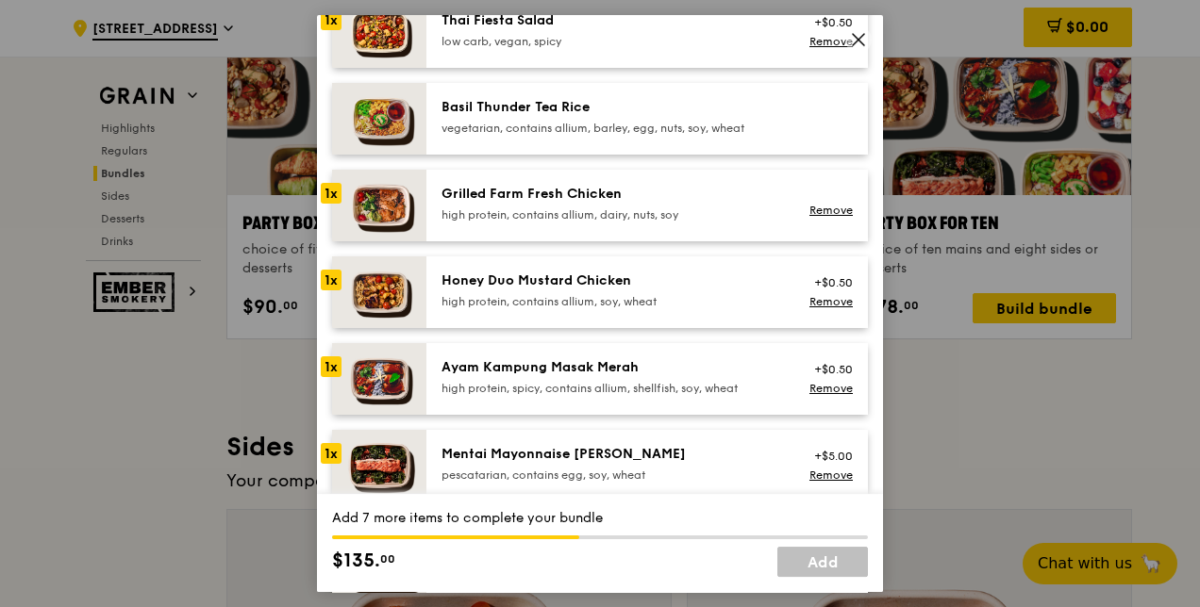
scroll to position [377, 0]
click at [760, 386] on div "high protein, spicy, contains allium, shellfish, soy, wheat" at bounding box center [610, 387] width 339 height 15
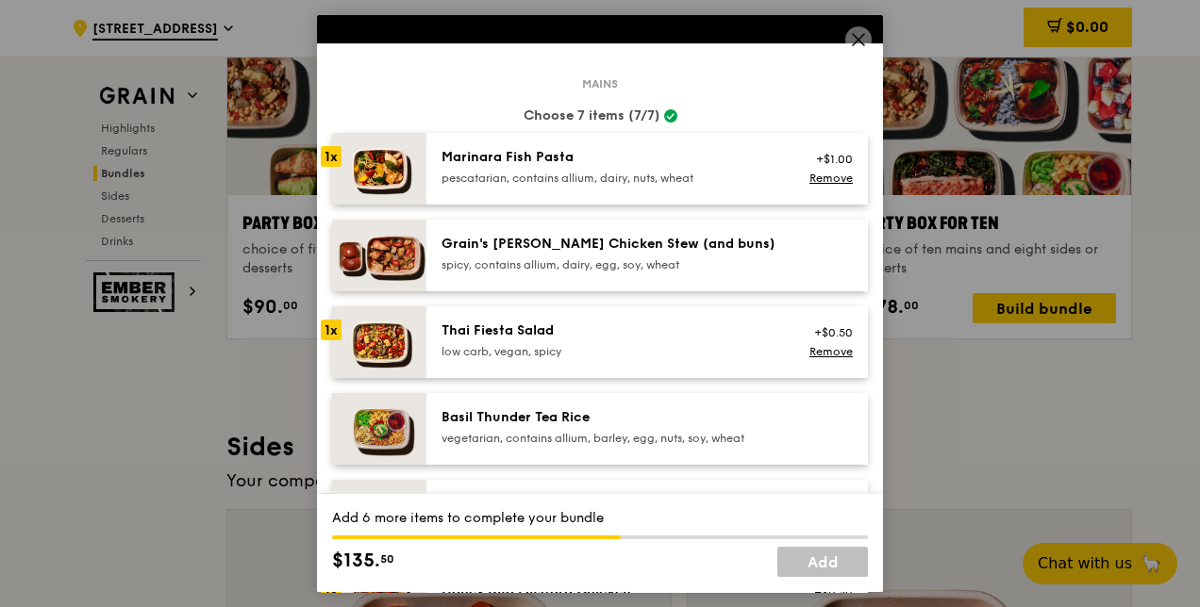
scroll to position [94, 0]
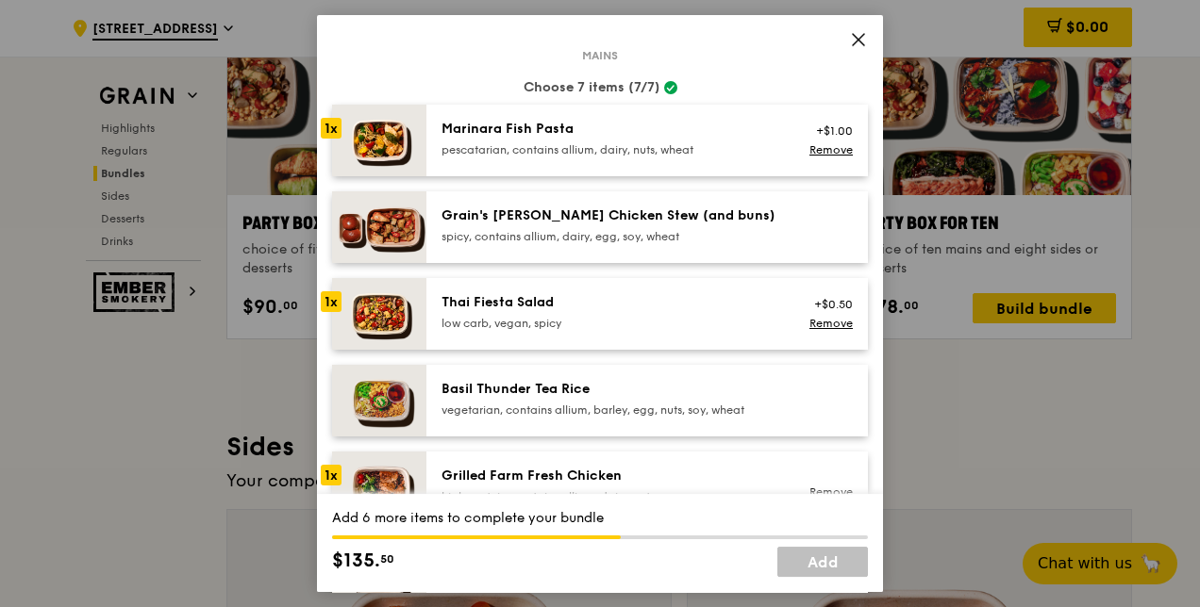
click at [674, 316] on div "low carb, vegan, spicy" at bounding box center [610, 323] width 339 height 15
click at [809, 324] on link "Remove" at bounding box center [830, 323] width 43 height 13
click at [808, 234] on div at bounding box center [827, 228] width 73 height 42
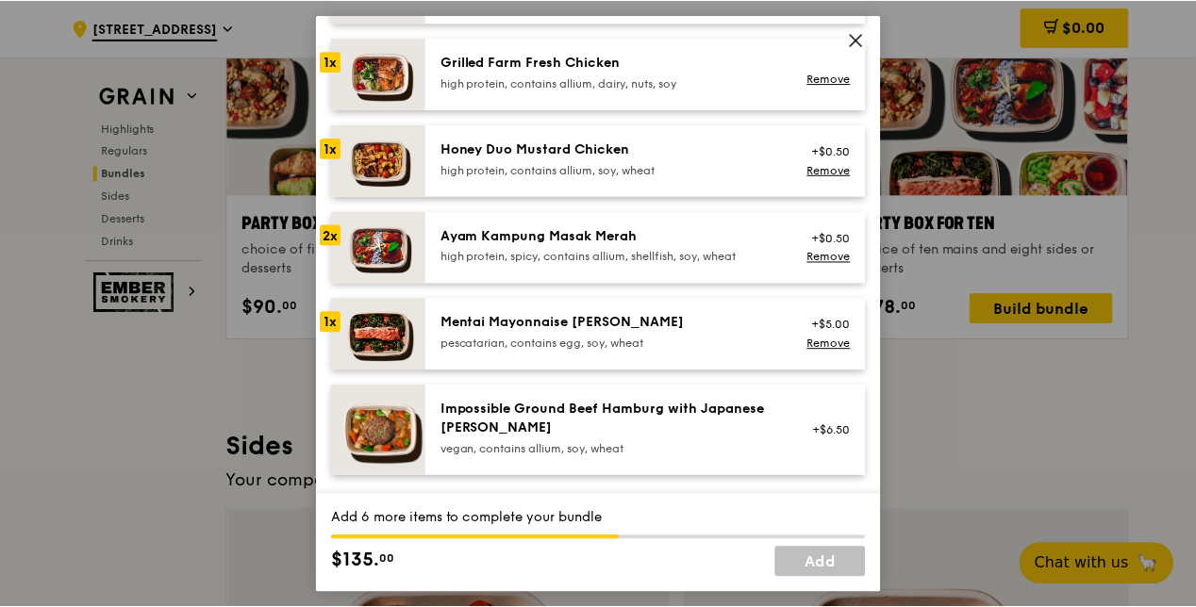
scroll to position [495, 0]
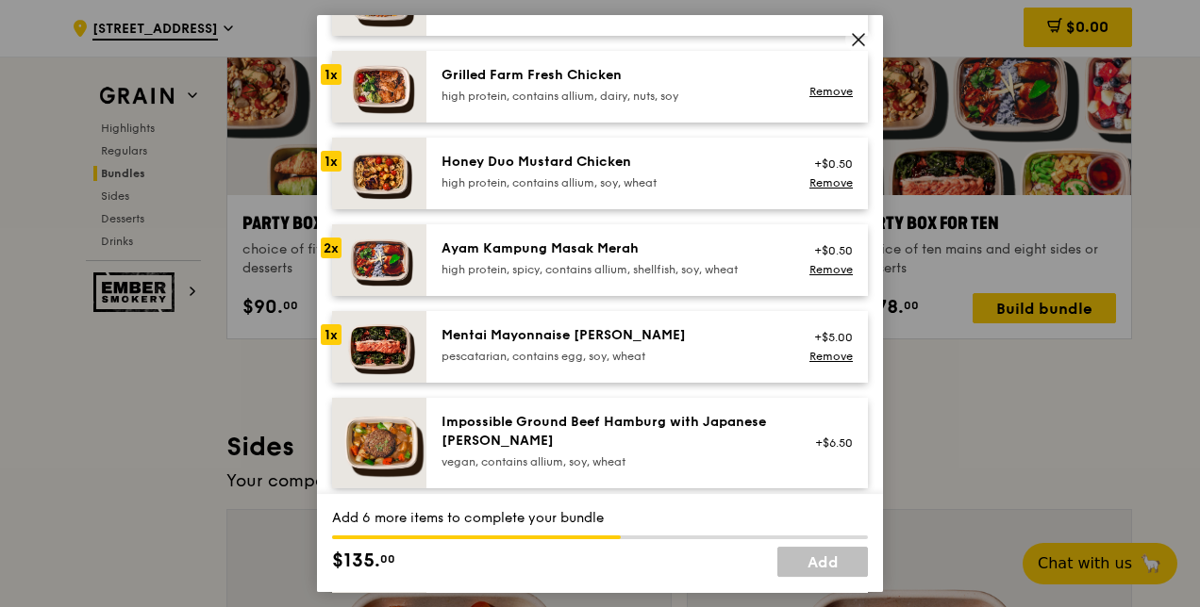
click at [865, 42] on icon at bounding box center [858, 39] width 17 height 17
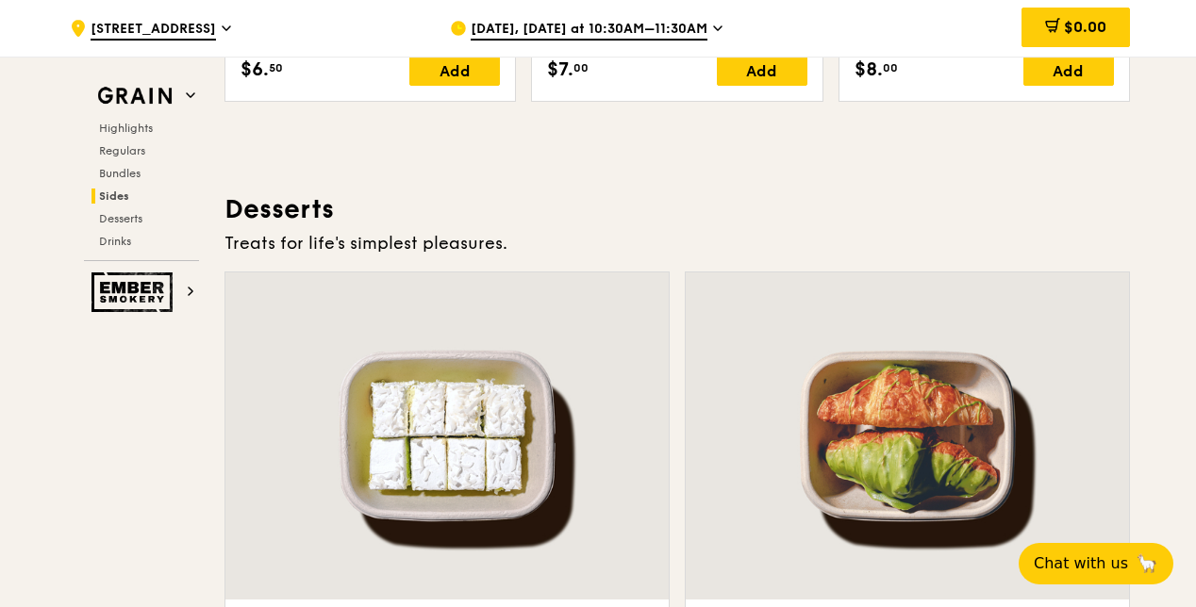
scroll to position [5448, 0]
